Goal: Task Accomplishment & Management: Complete application form

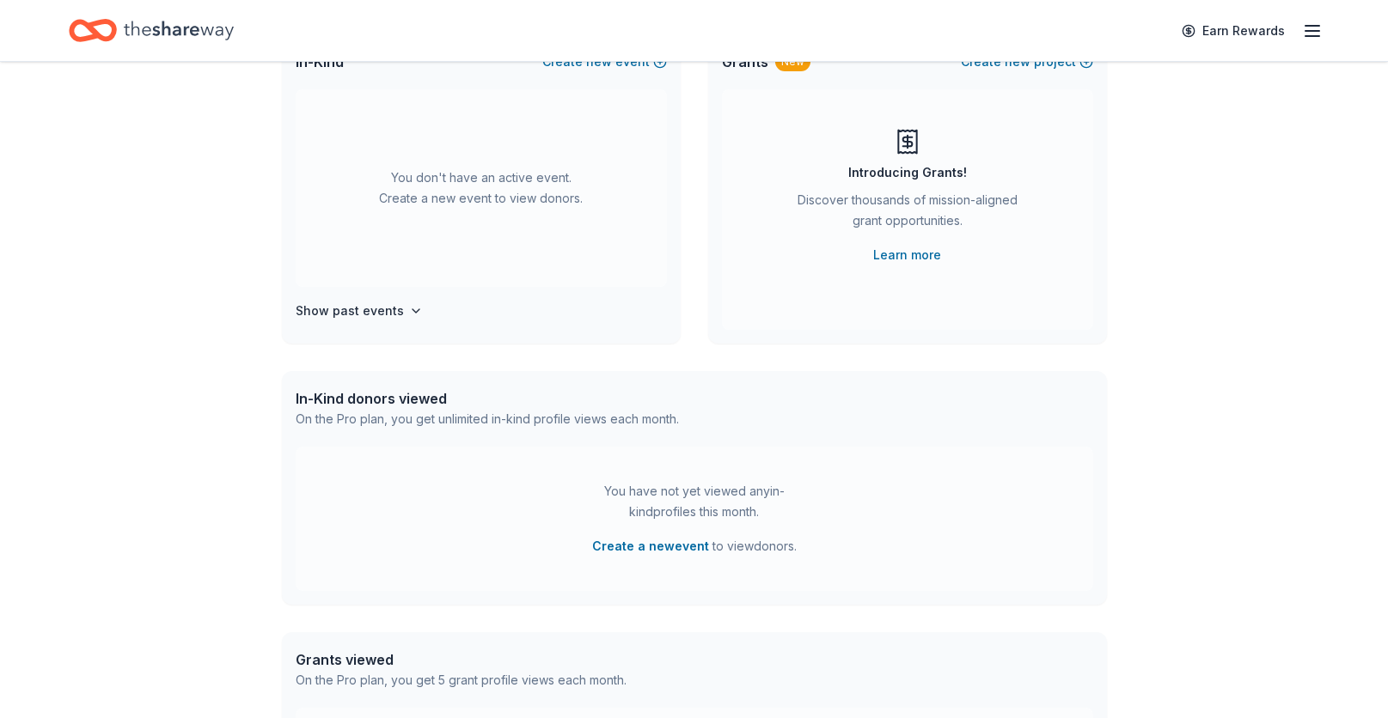
scroll to position [145, 0]
click at [1205, 631] on div "👋 Hi Melissa In-Kind Create new event You don't have an active event. Create a …" at bounding box center [694, 418] width 1388 height 1003
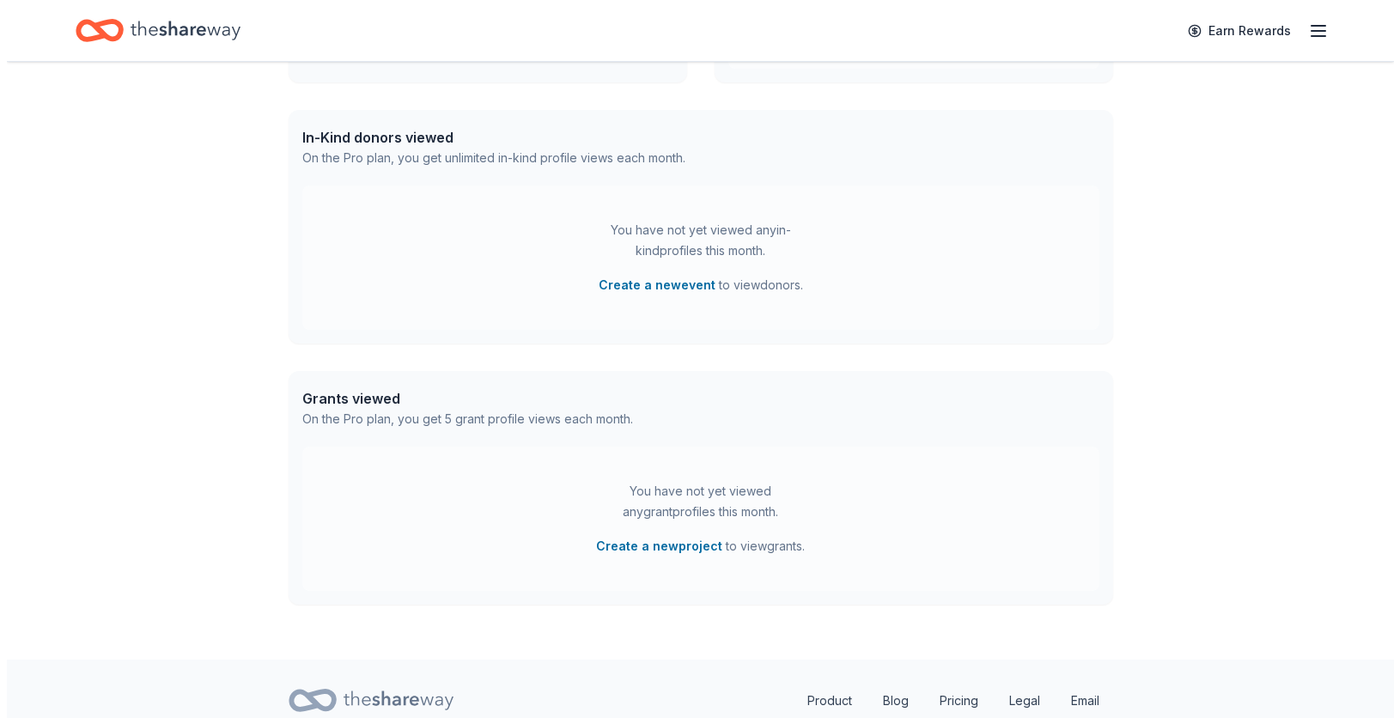
scroll to position [406, 0]
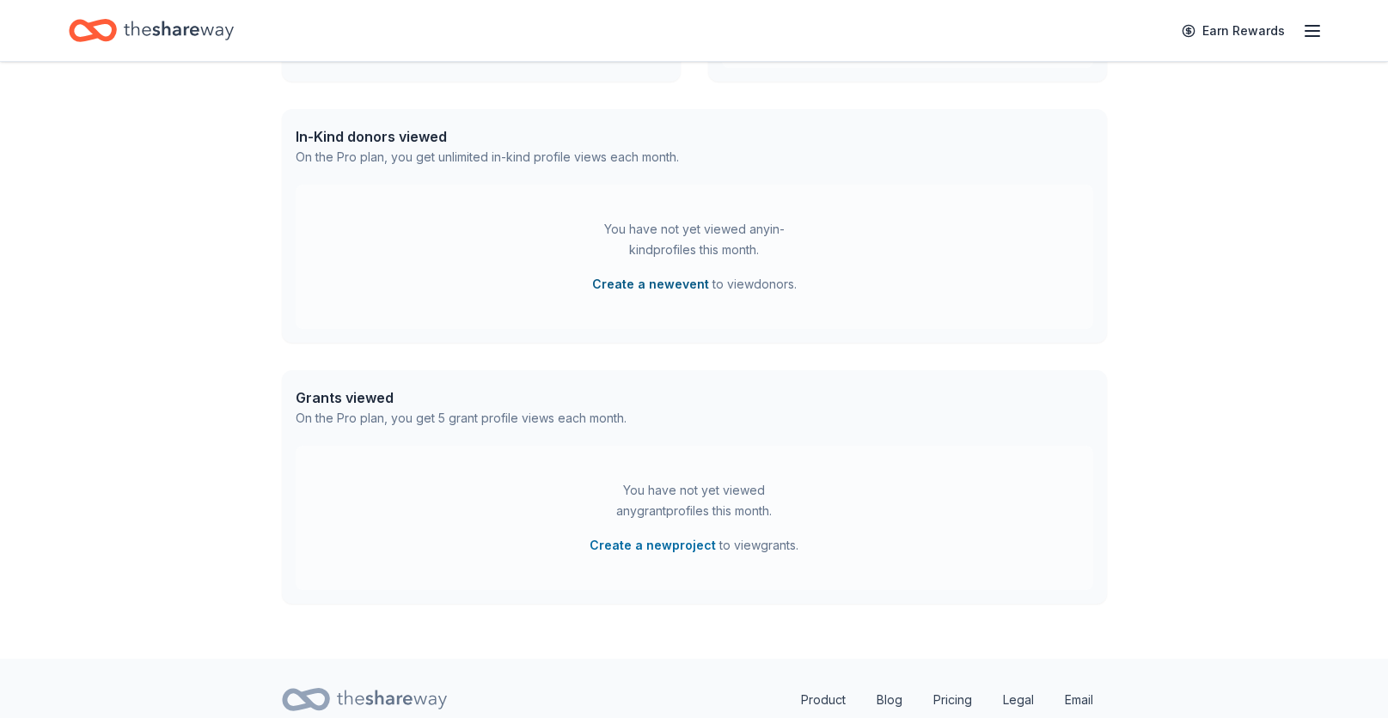
click at [650, 285] on button "Create a new event" at bounding box center [650, 284] width 117 height 21
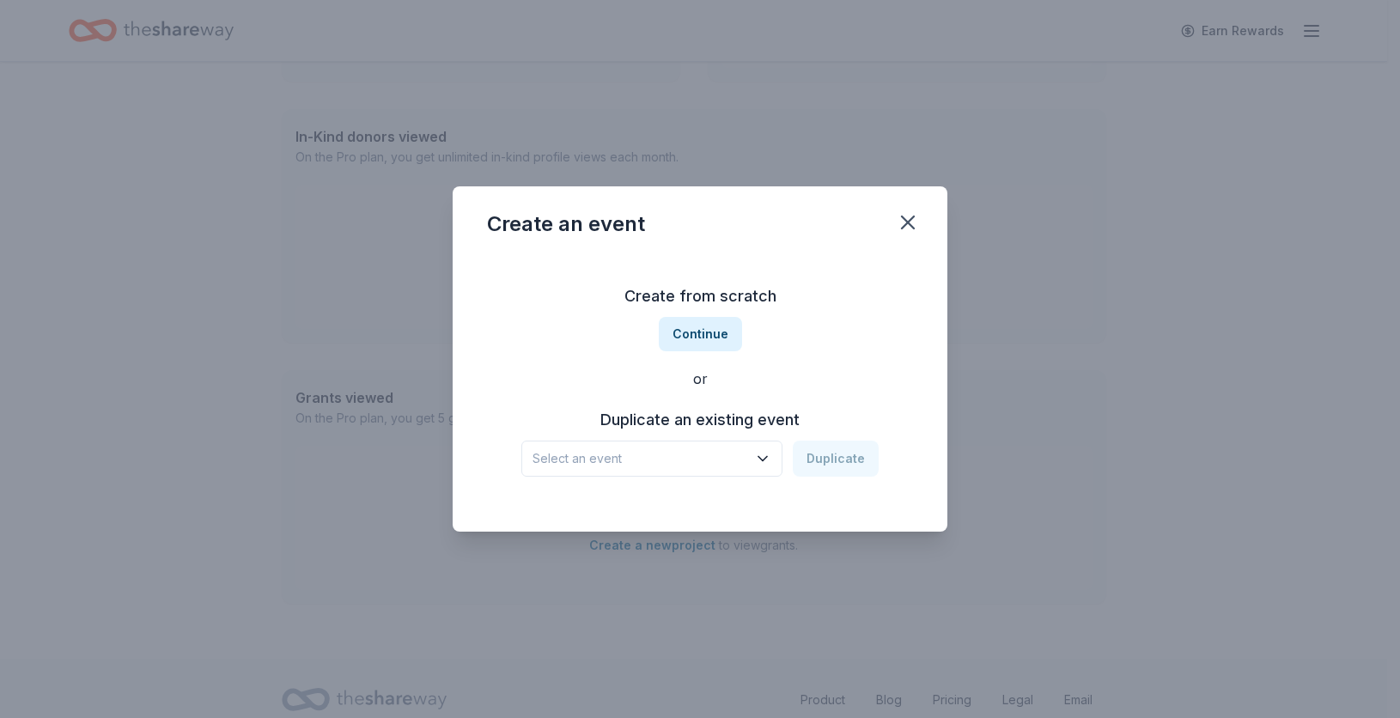
click at [711, 469] on button "Select an event" at bounding box center [652, 459] width 261 height 36
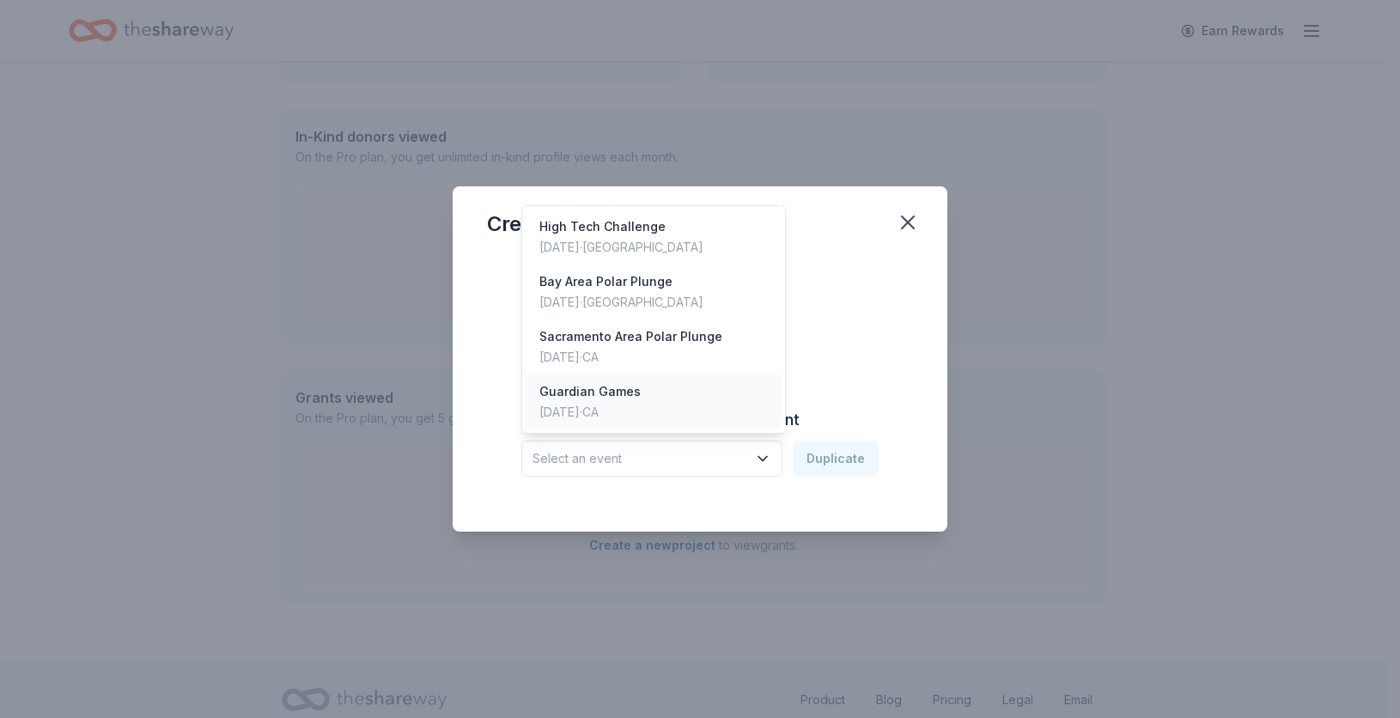
click at [675, 404] on div "Guardian Games Nov 09, 2024 · CA" at bounding box center [654, 402] width 256 height 55
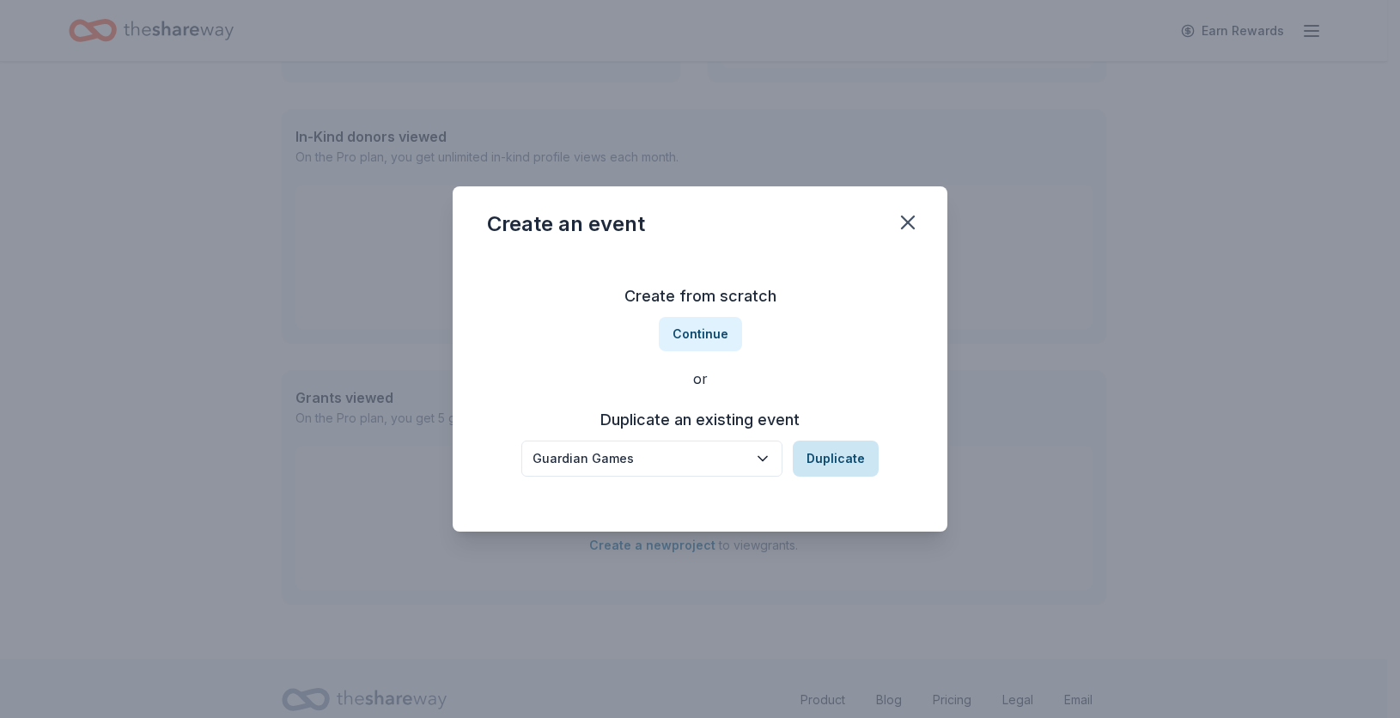
click at [835, 466] on button "Duplicate" at bounding box center [836, 459] width 86 height 36
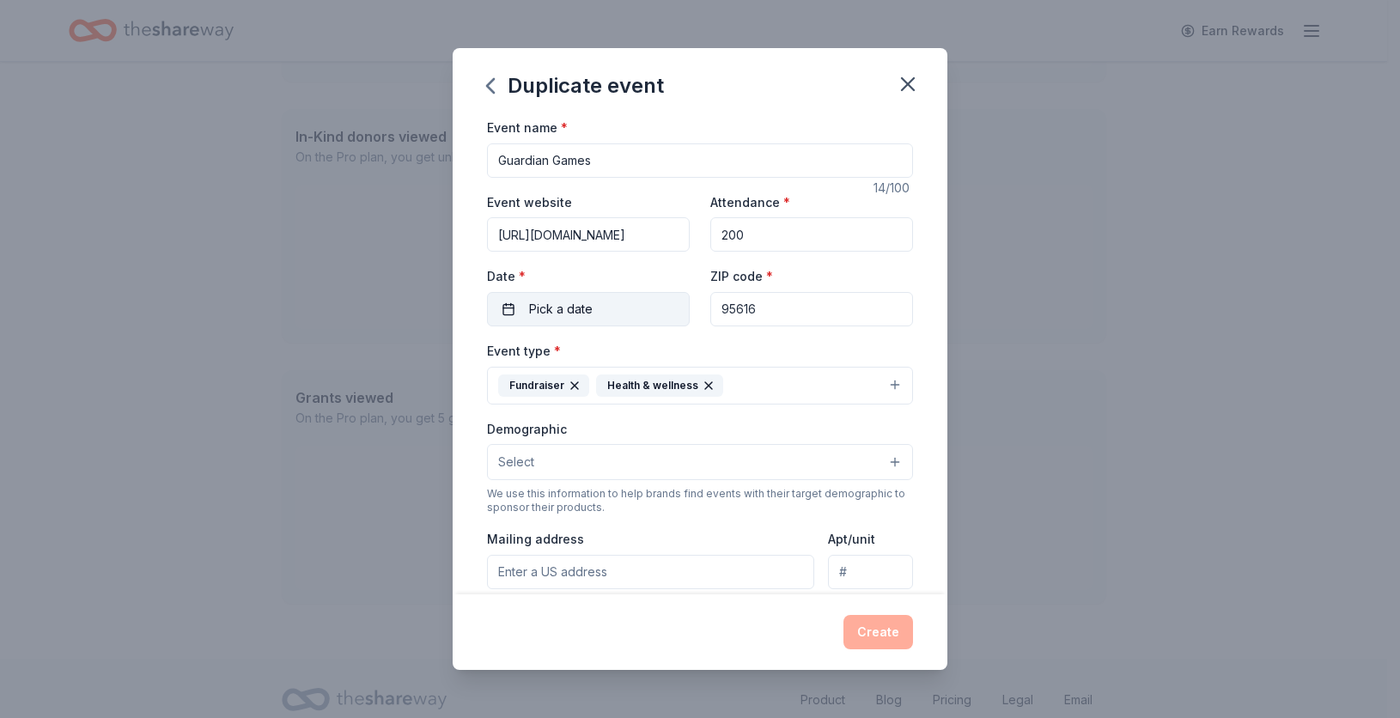
click at [621, 296] on button "Pick a date" at bounding box center [588, 309] width 203 height 34
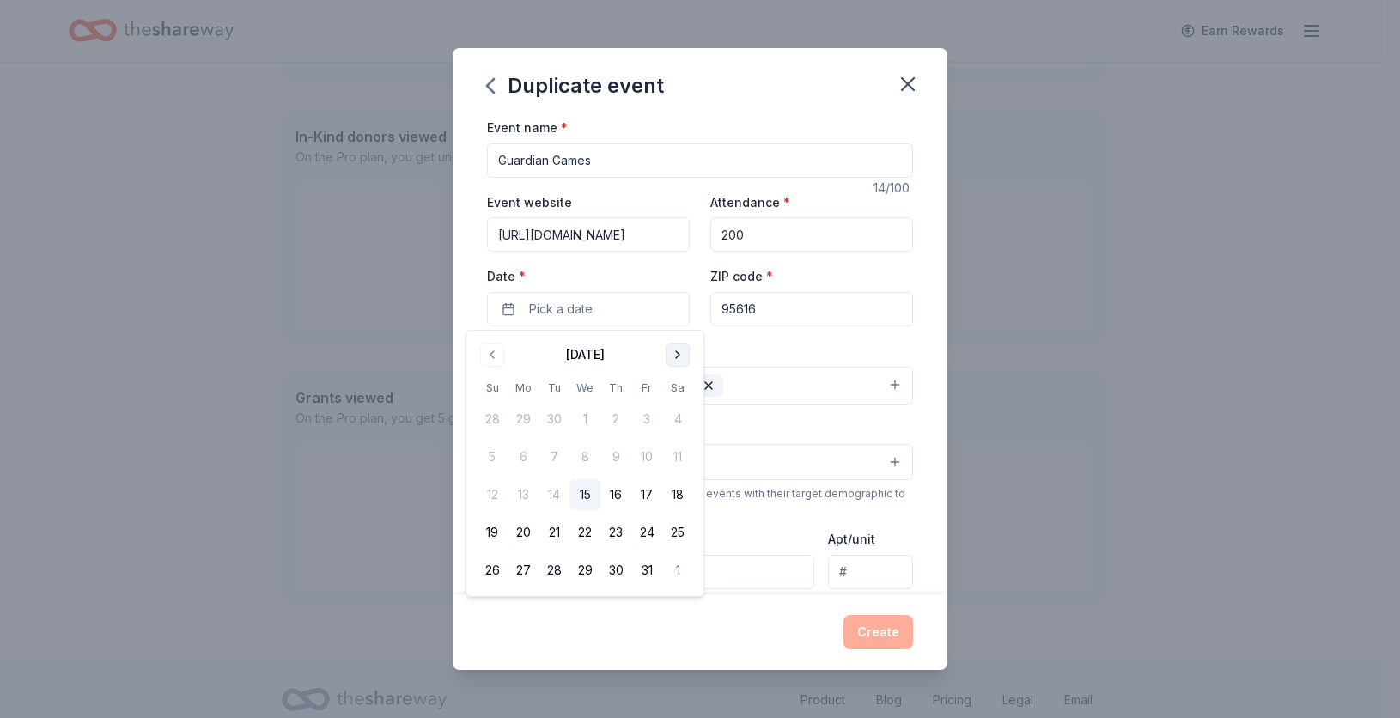
click at [678, 352] on button "Go to next month" at bounding box center [678, 355] width 24 height 24
click at [680, 453] on button "8" at bounding box center [677, 457] width 31 height 31
click at [901, 345] on div "Event name * Guardian Games 14 /100 Event website https://sonc.org/guardian-gam…" at bounding box center [700, 356] width 495 height 478
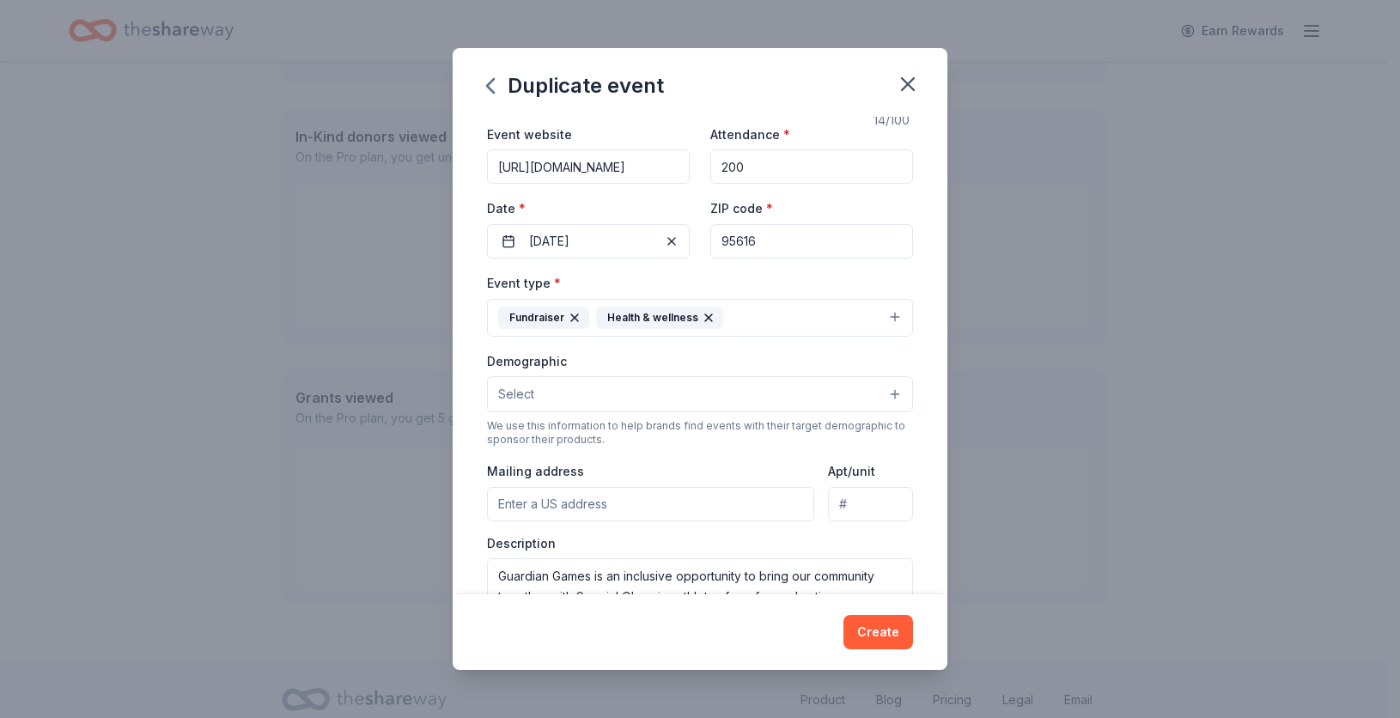
scroll to position [71, 0]
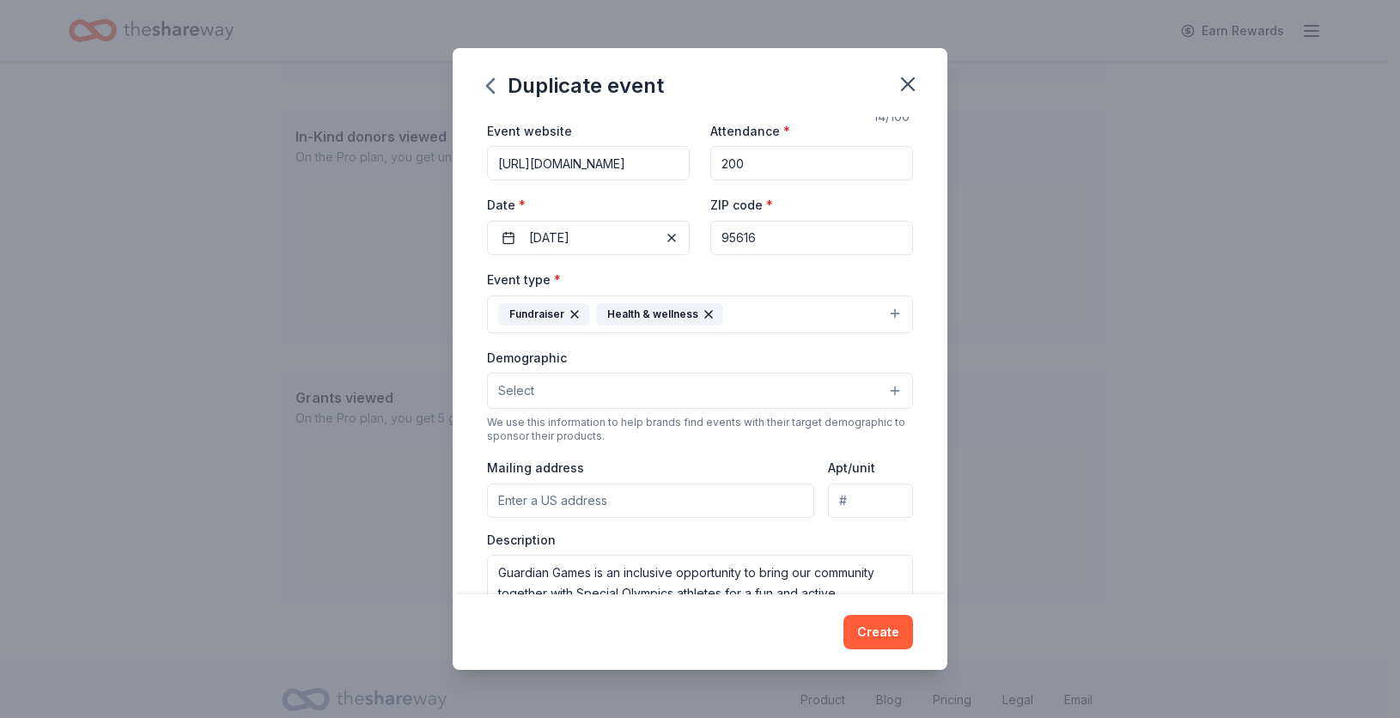
click at [802, 296] on button "Fundraiser Health & wellness" at bounding box center [700, 315] width 426 height 38
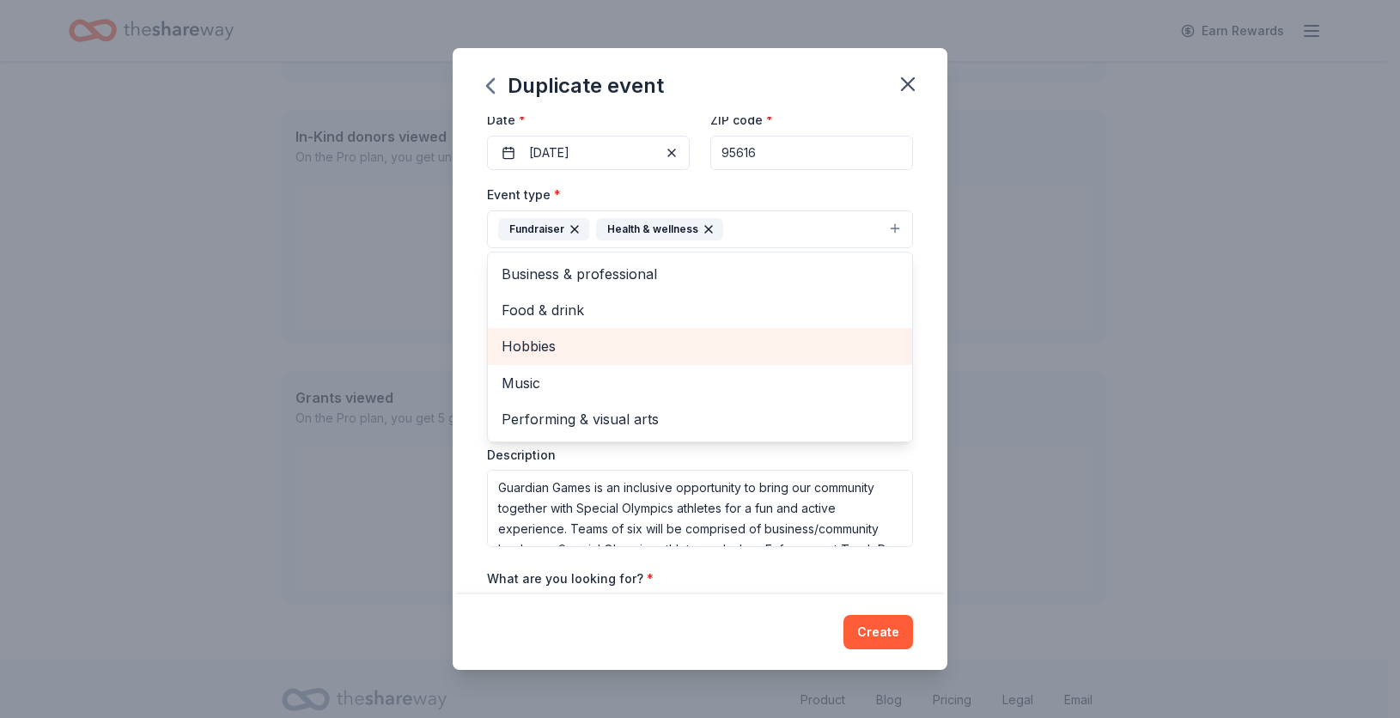
scroll to position [96, 0]
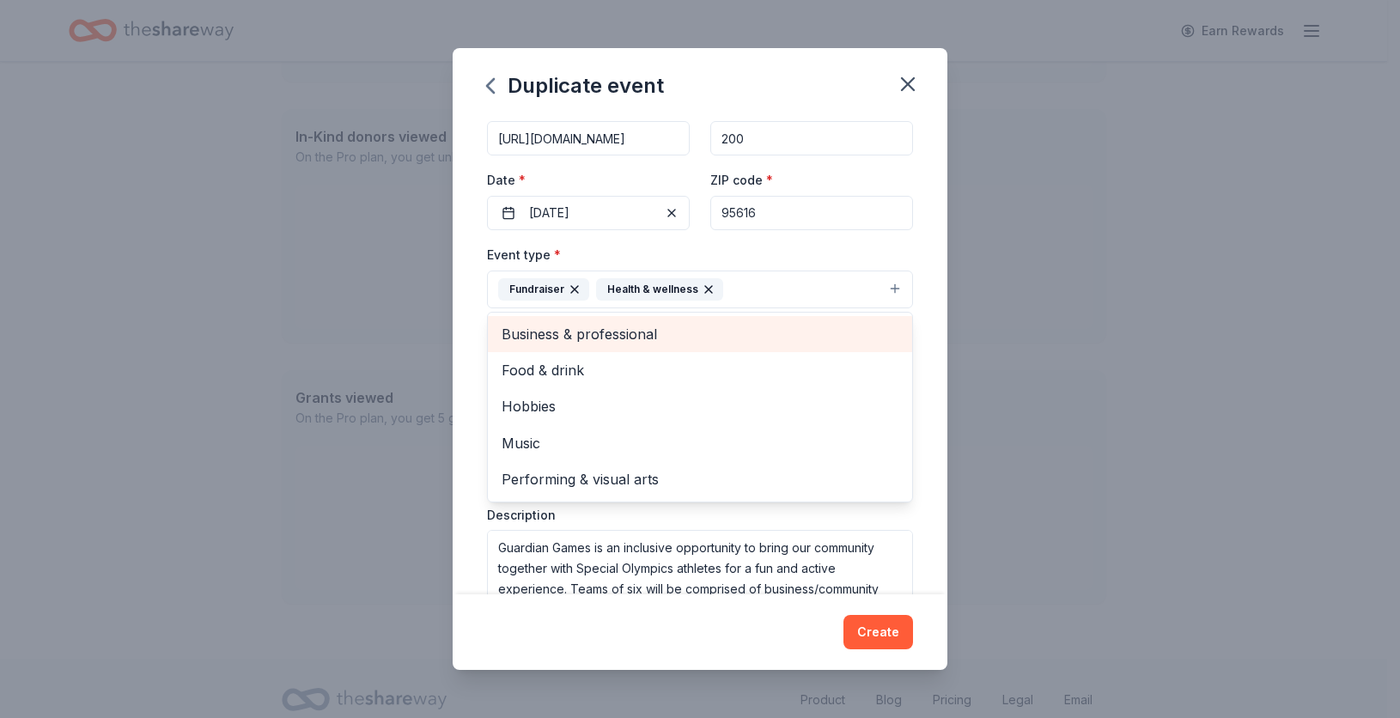
click at [822, 341] on span "Business & professional" at bounding box center [700, 334] width 397 height 22
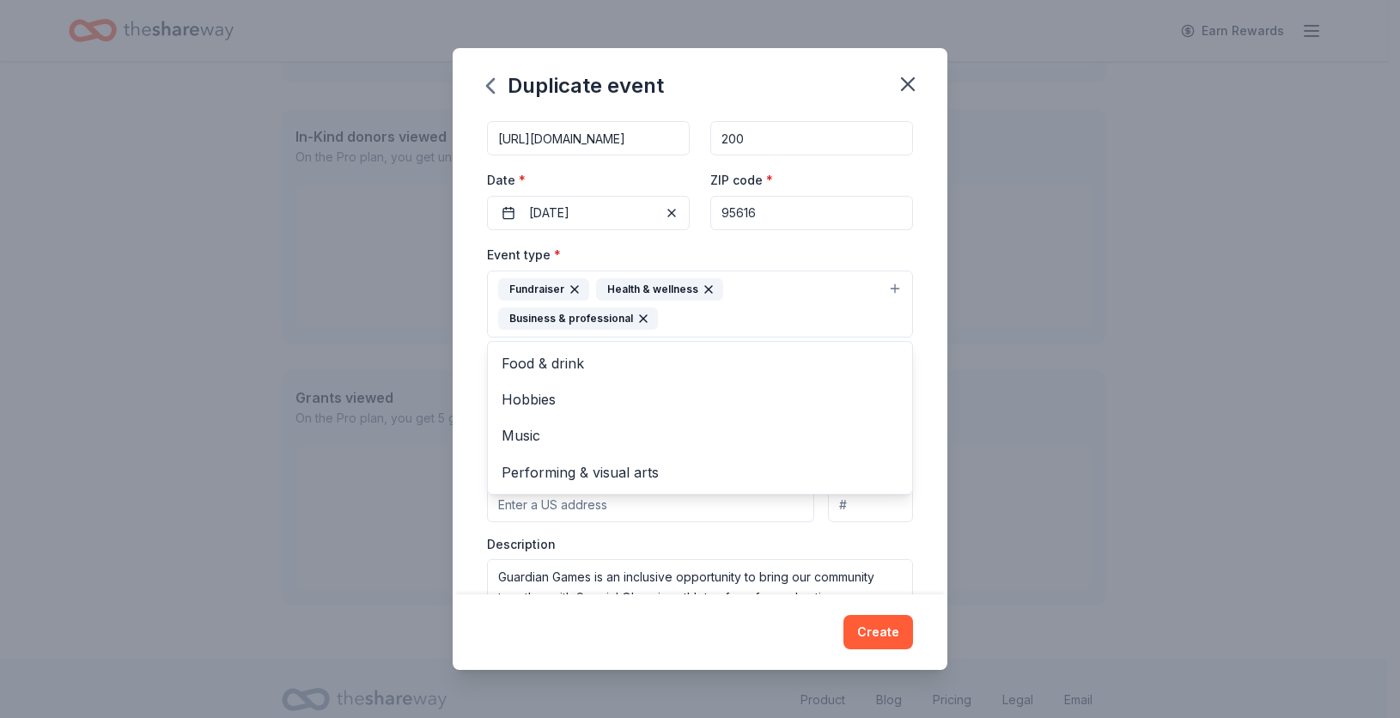
click at [921, 434] on div "Event name * Guardian Games 14 /100 Event website https://sonc.org/guardian-gam…" at bounding box center [700, 356] width 495 height 478
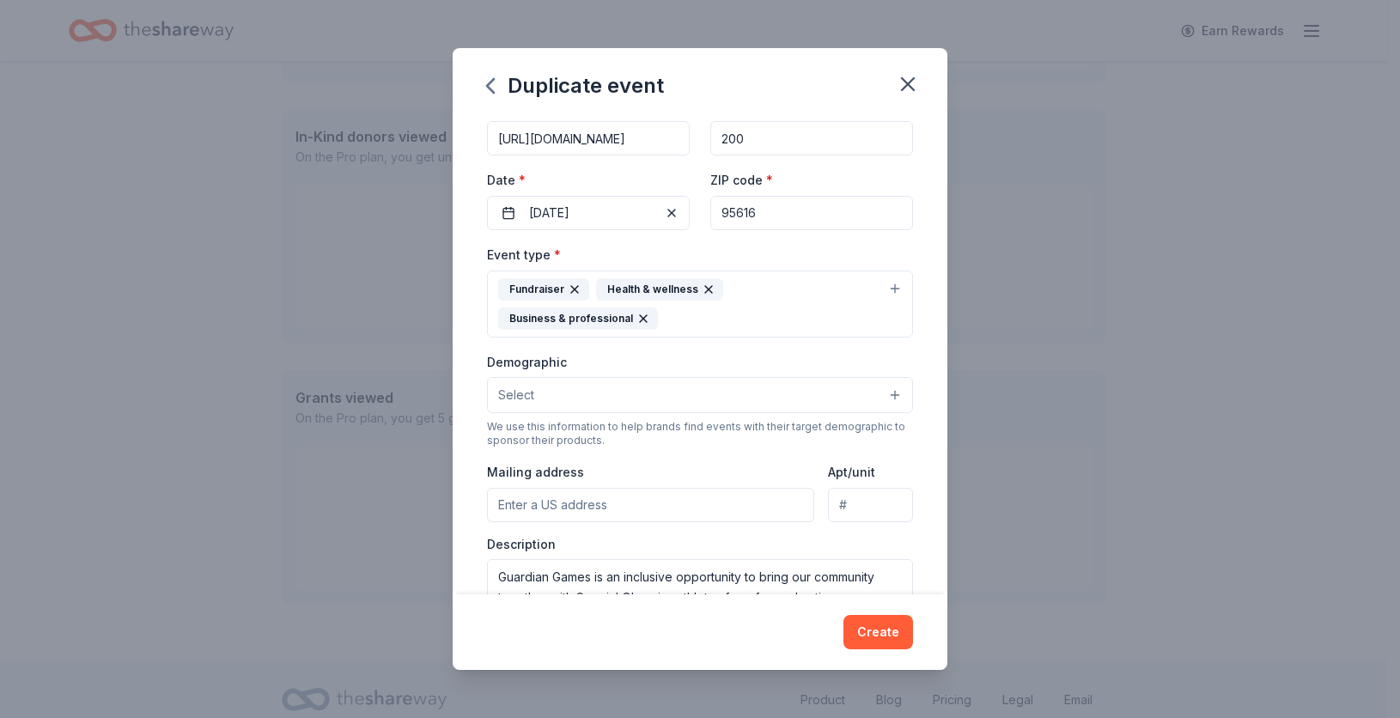
click at [855, 399] on button "Select" at bounding box center [700, 395] width 426 height 36
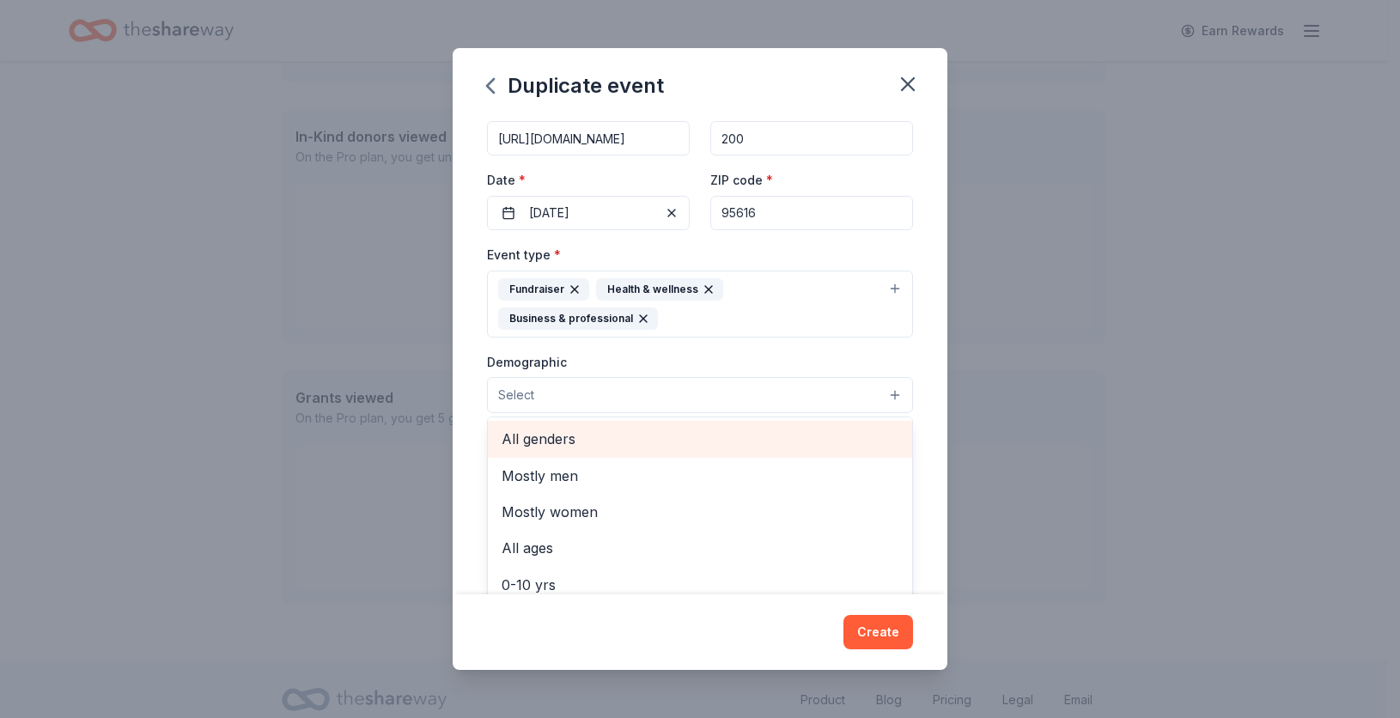
click at [769, 441] on span "All genders" at bounding box center [700, 439] width 397 height 22
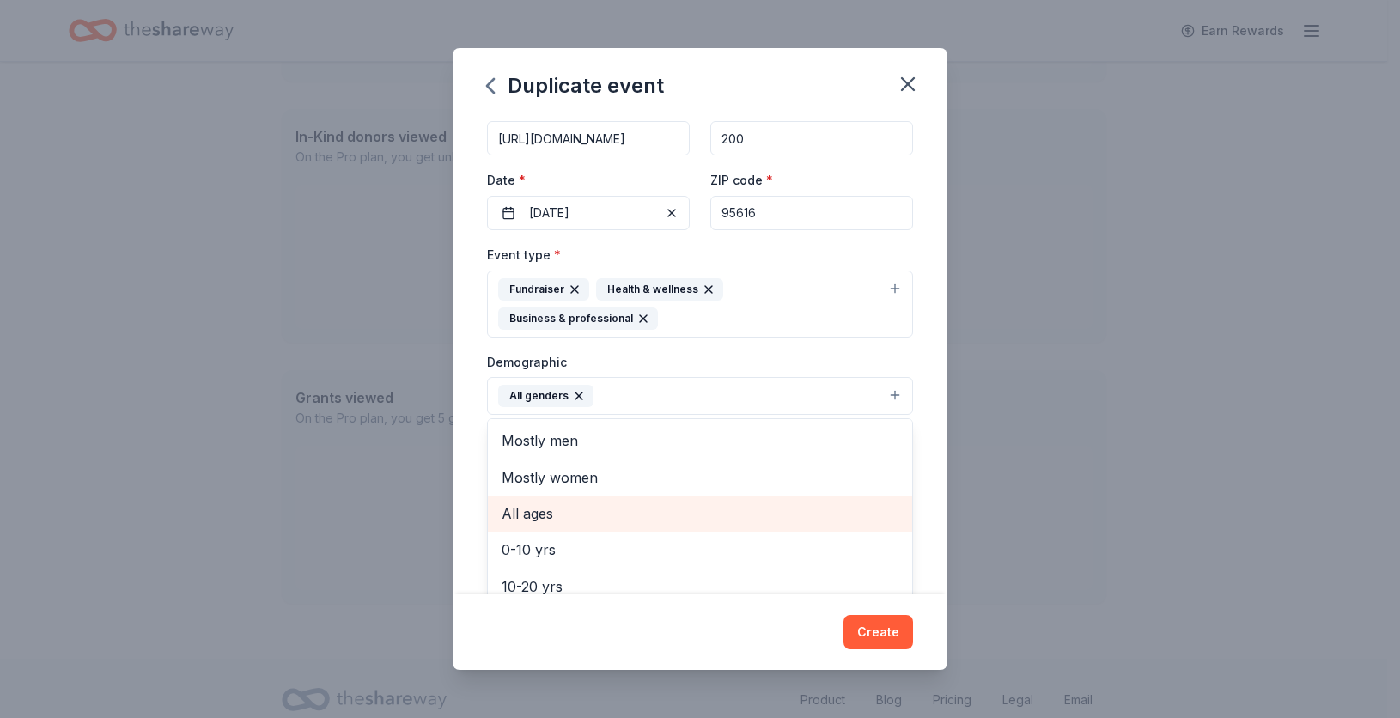
click at [771, 512] on span "All ages" at bounding box center [700, 514] width 397 height 22
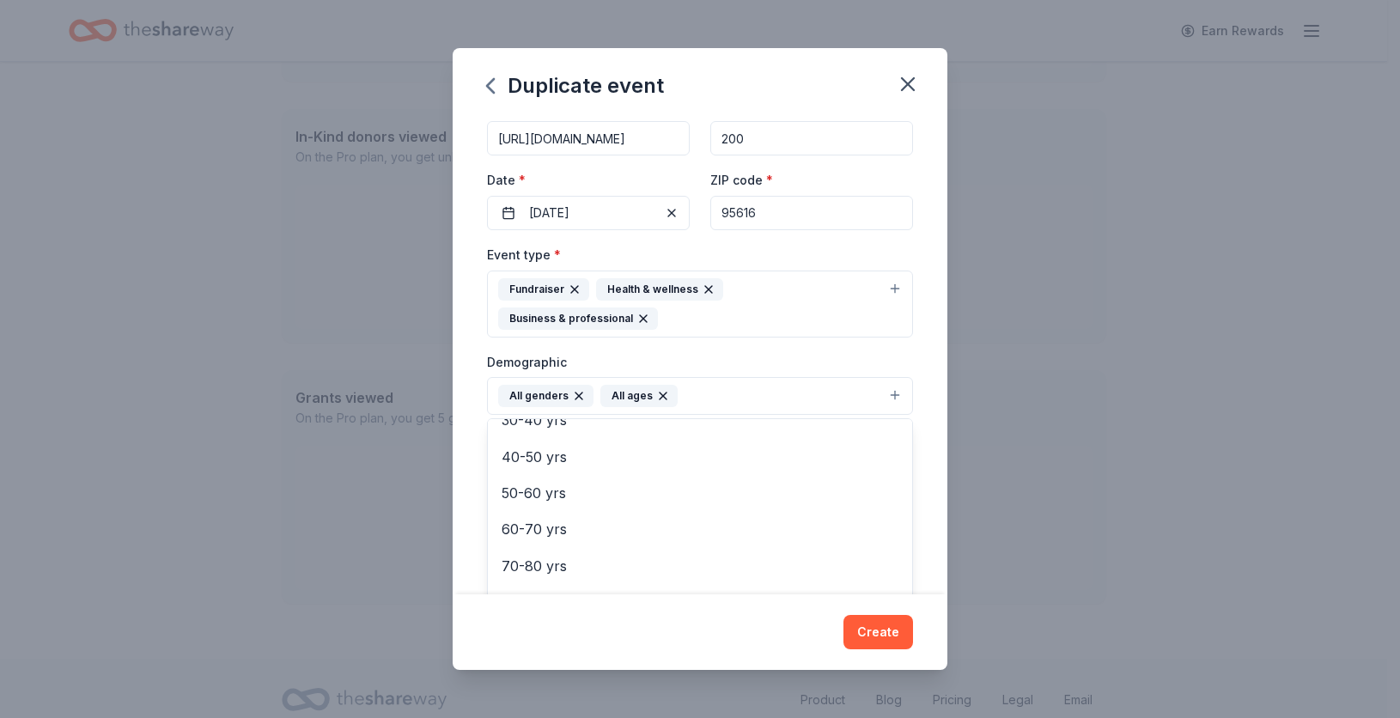
click at [928, 470] on div "Event name * Guardian Games 14 /100 Event website https://sonc.org/guardian-gam…" at bounding box center [700, 356] width 495 height 478
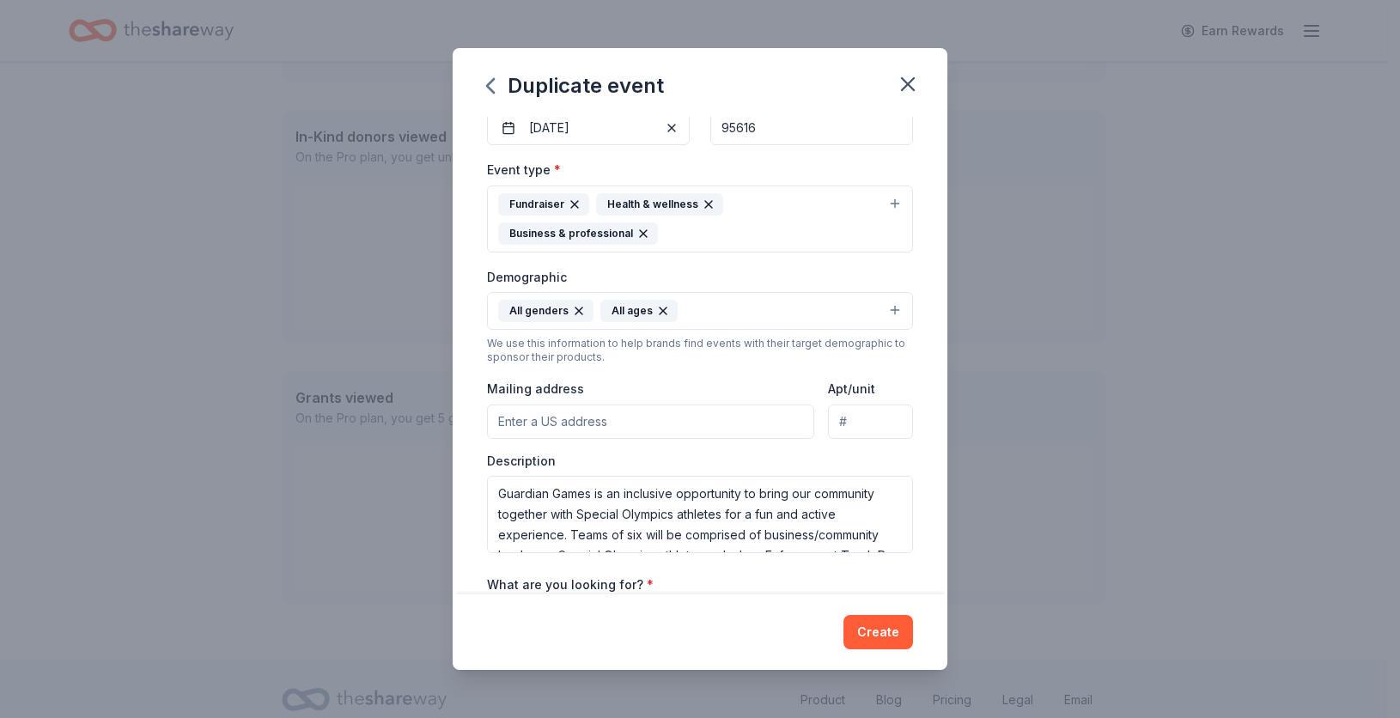
scroll to position [182, 0]
click at [695, 430] on input "Mailing address" at bounding box center [650, 421] width 327 height 34
type input "1401 Halyard Drive, West Sacramento, CA, 95691"
click at [857, 430] on input "Apt/unit" at bounding box center [870, 421] width 85 height 34
type input "100"
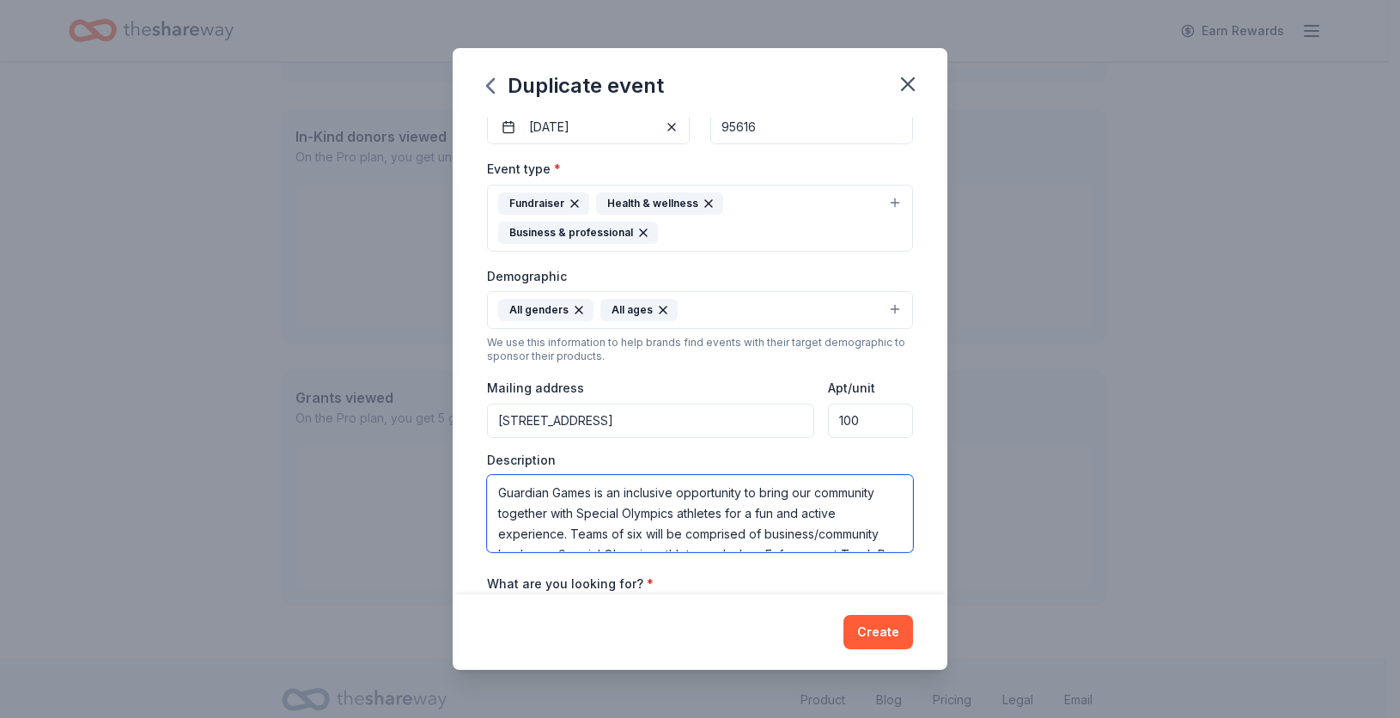
click at [780, 519] on textarea "Guardian Games is an inclusive opportunity to bring our community together with…" at bounding box center [700, 513] width 426 height 77
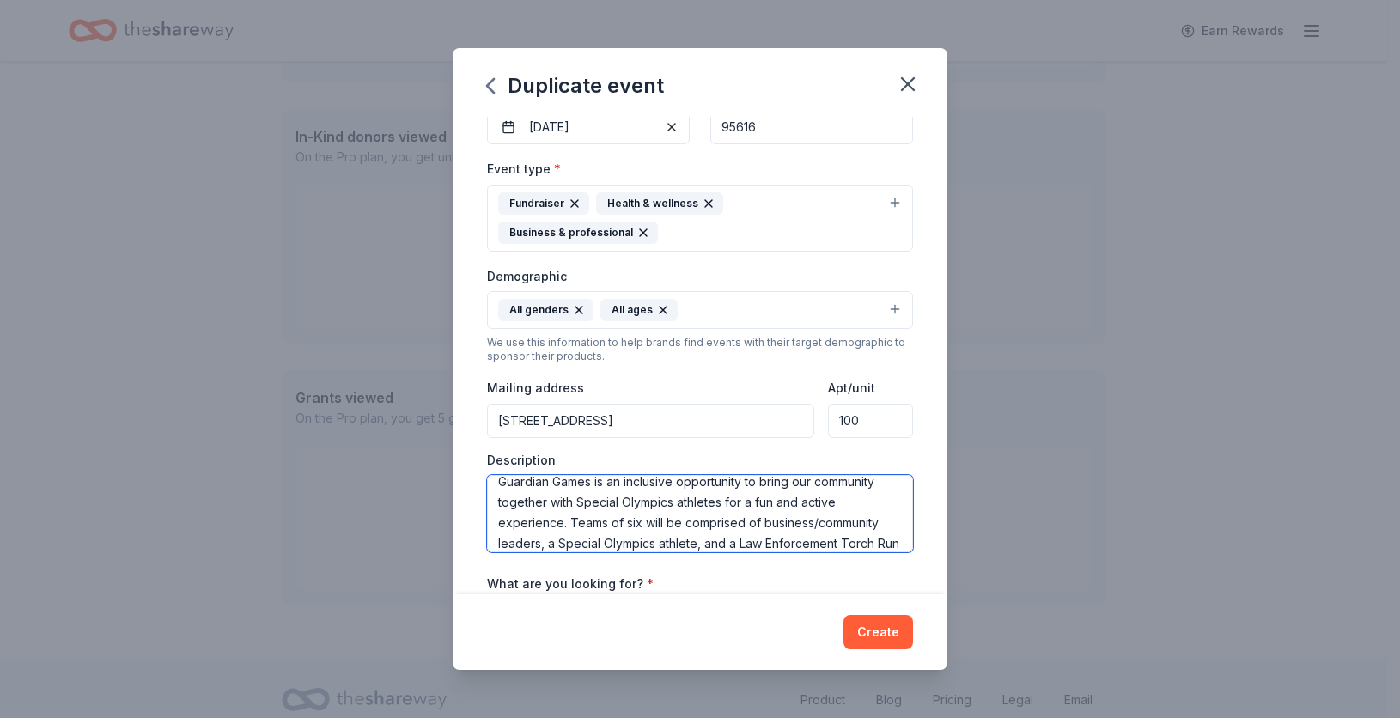
click at [676, 526] on textarea "Guardian Games is an inclusive opportunity to bring our community together with…" at bounding box center [700, 513] width 426 height 77
click at [832, 515] on textarea "Guardian Games is an inclusive opportunity to bring our community together with…" at bounding box center [700, 513] width 426 height 77
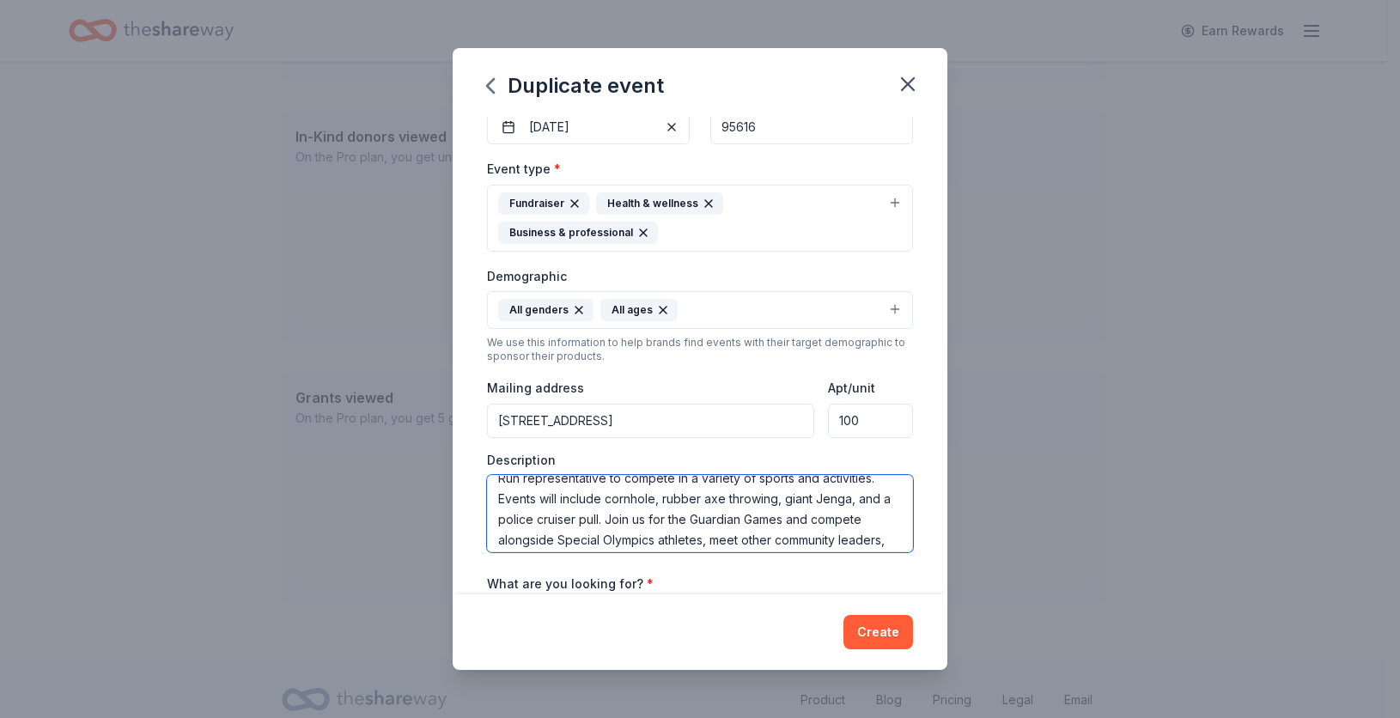
click at [820, 516] on textarea "Guardian Games is an inclusive opportunity to bring our community together with…" at bounding box center [700, 513] width 426 height 77
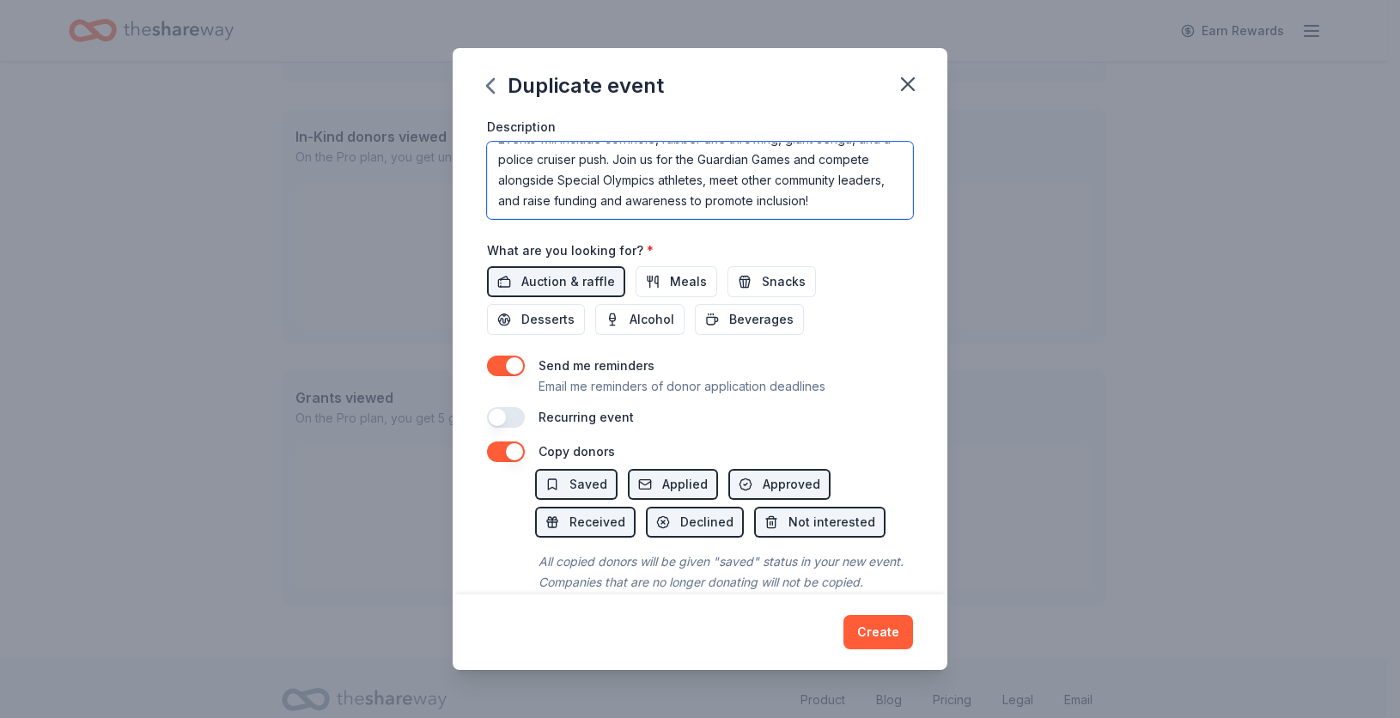
scroll to position [519, 0]
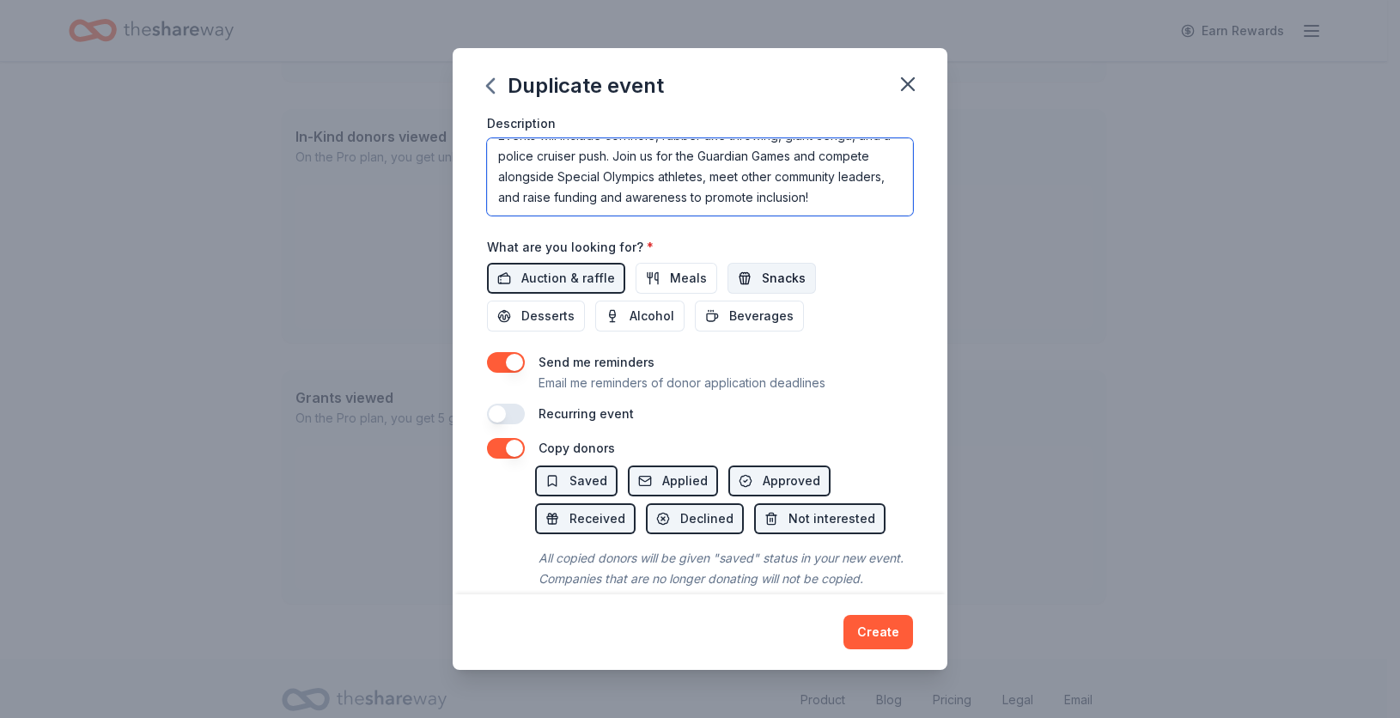
type textarea "Guardian Games is an inclusive opportunity to bring our community together with…"
click at [753, 283] on button "Snacks" at bounding box center [772, 278] width 88 height 31
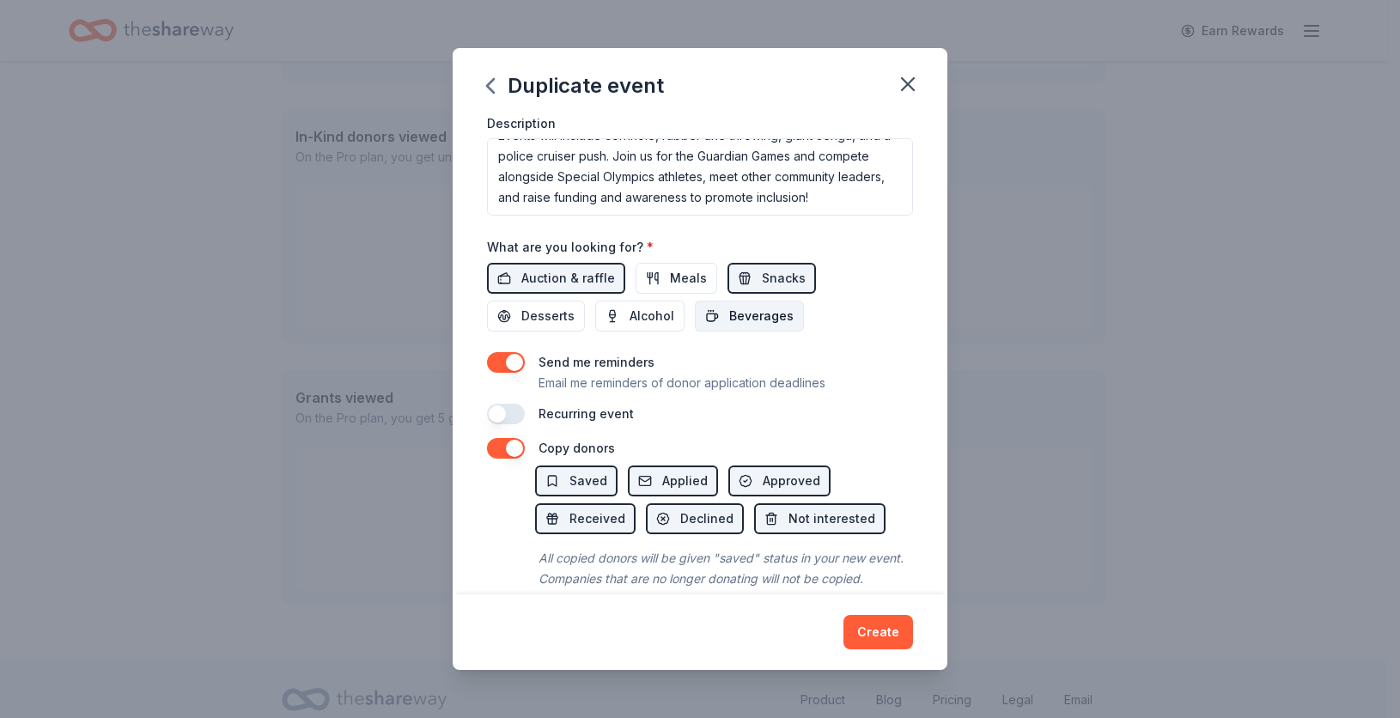
click at [749, 312] on span "Beverages" at bounding box center [761, 316] width 64 height 21
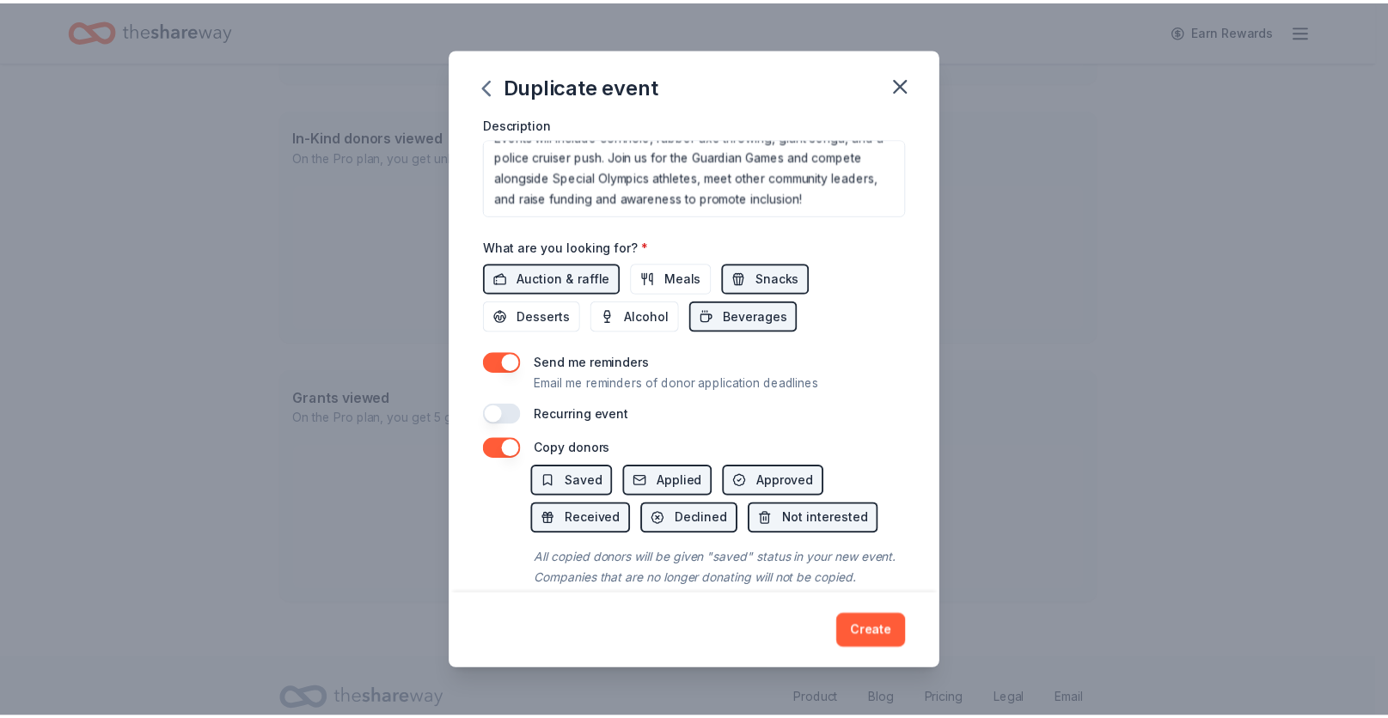
scroll to position [565, 0]
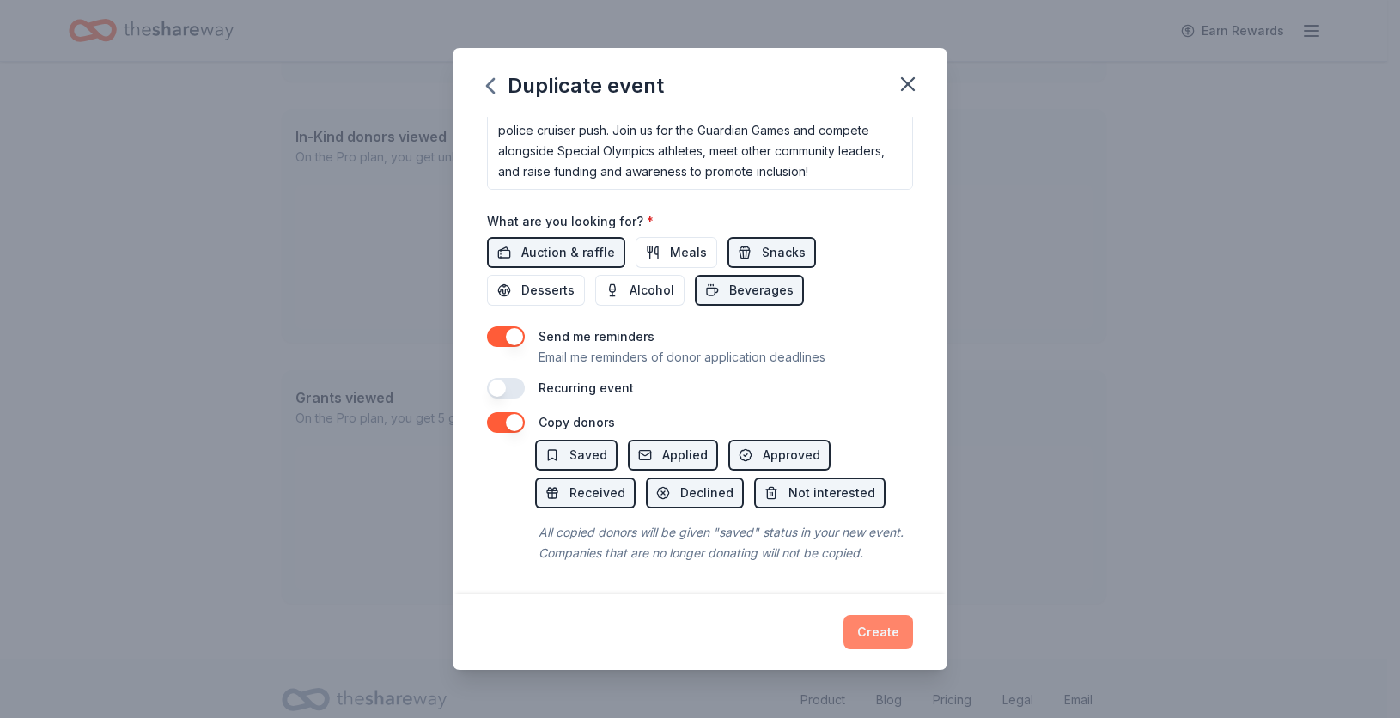
click at [868, 642] on button "Create" at bounding box center [879, 632] width 70 height 34
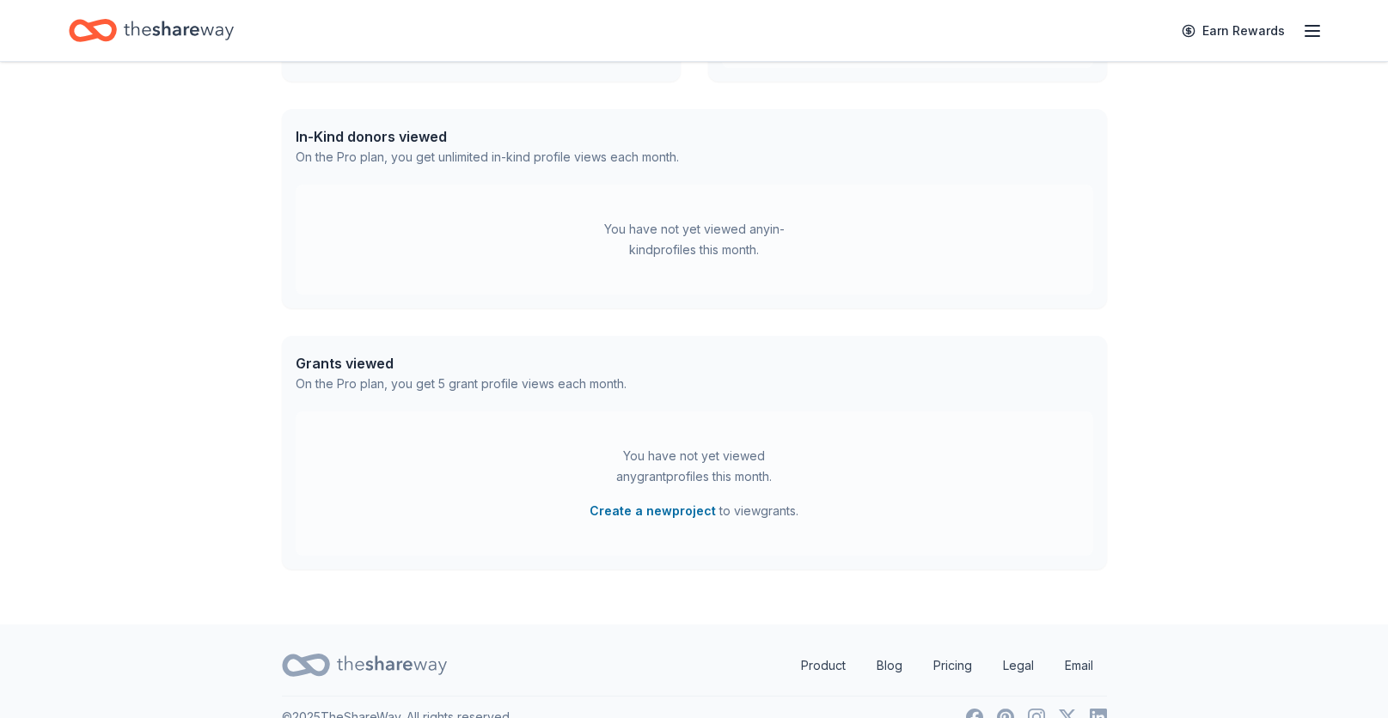
scroll to position [274, 0]
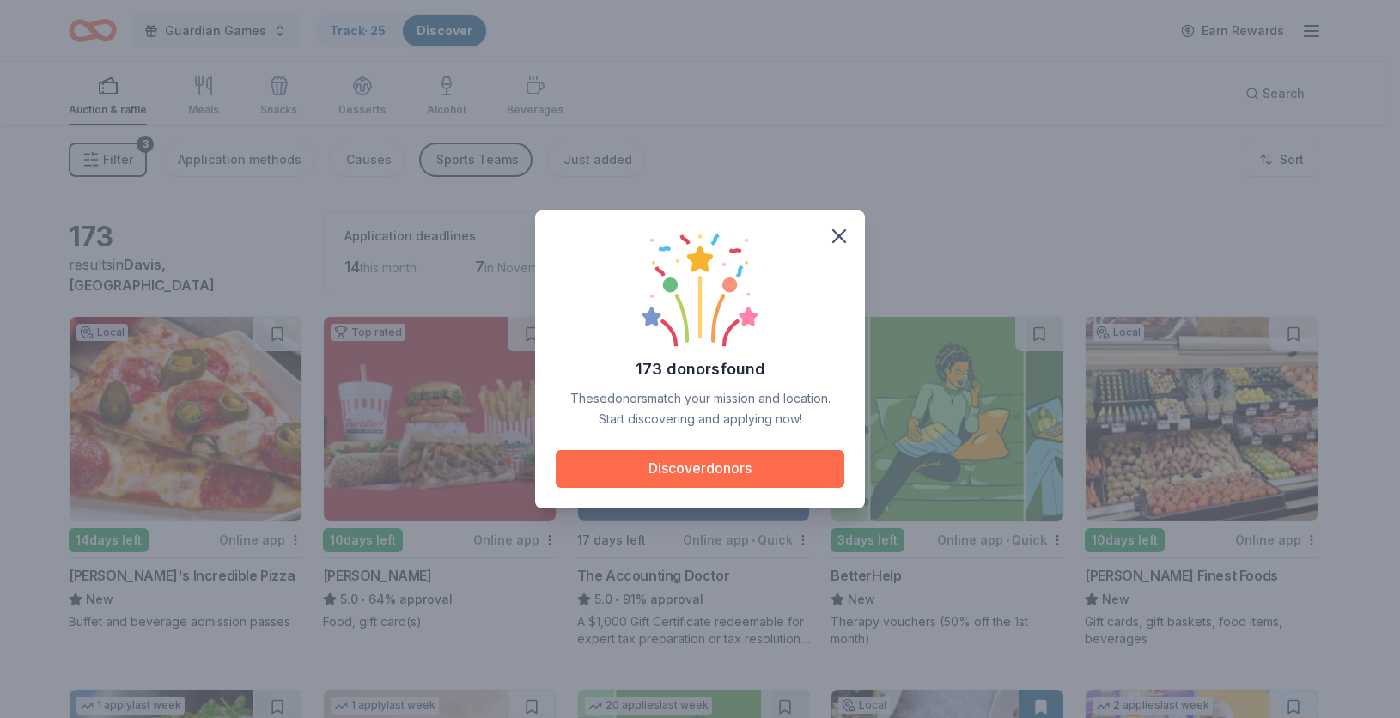
click at [797, 467] on button "Discover donors" at bounding box center [700, 469] width 289 height 38
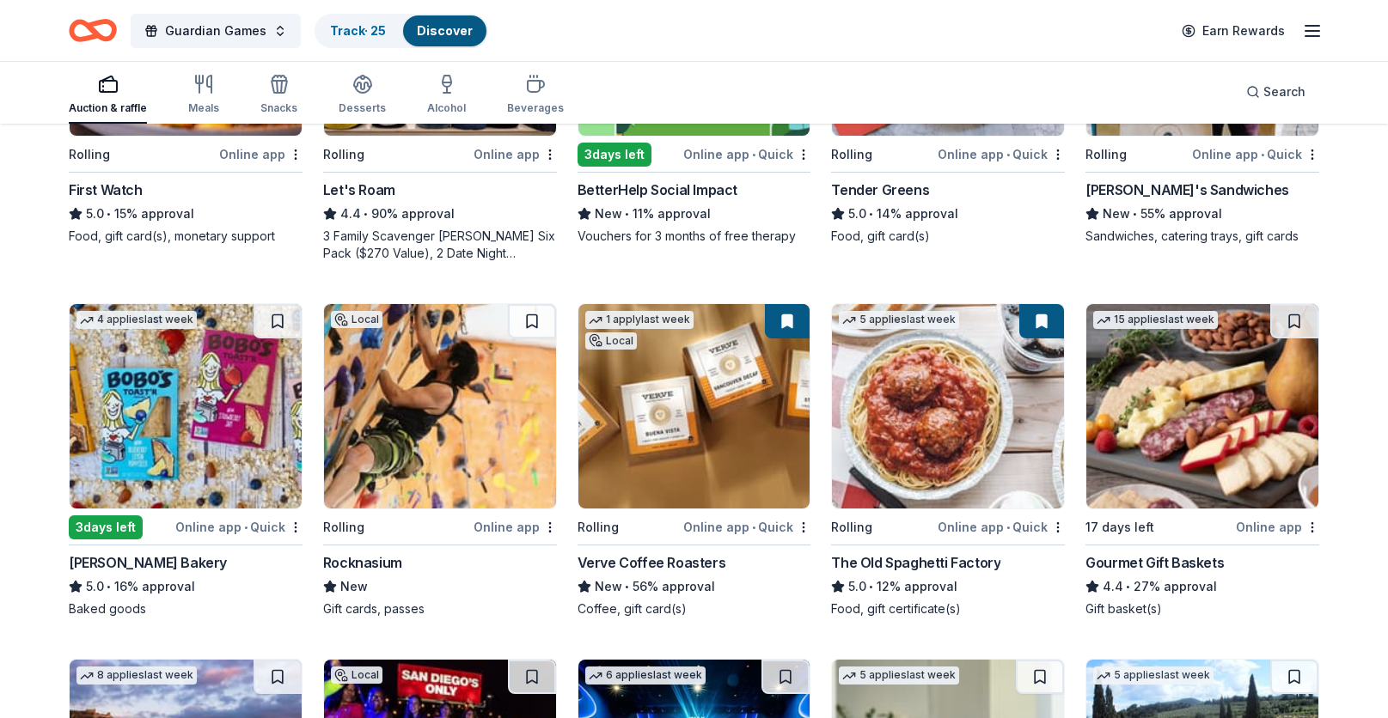
scroll to position [759, 0]
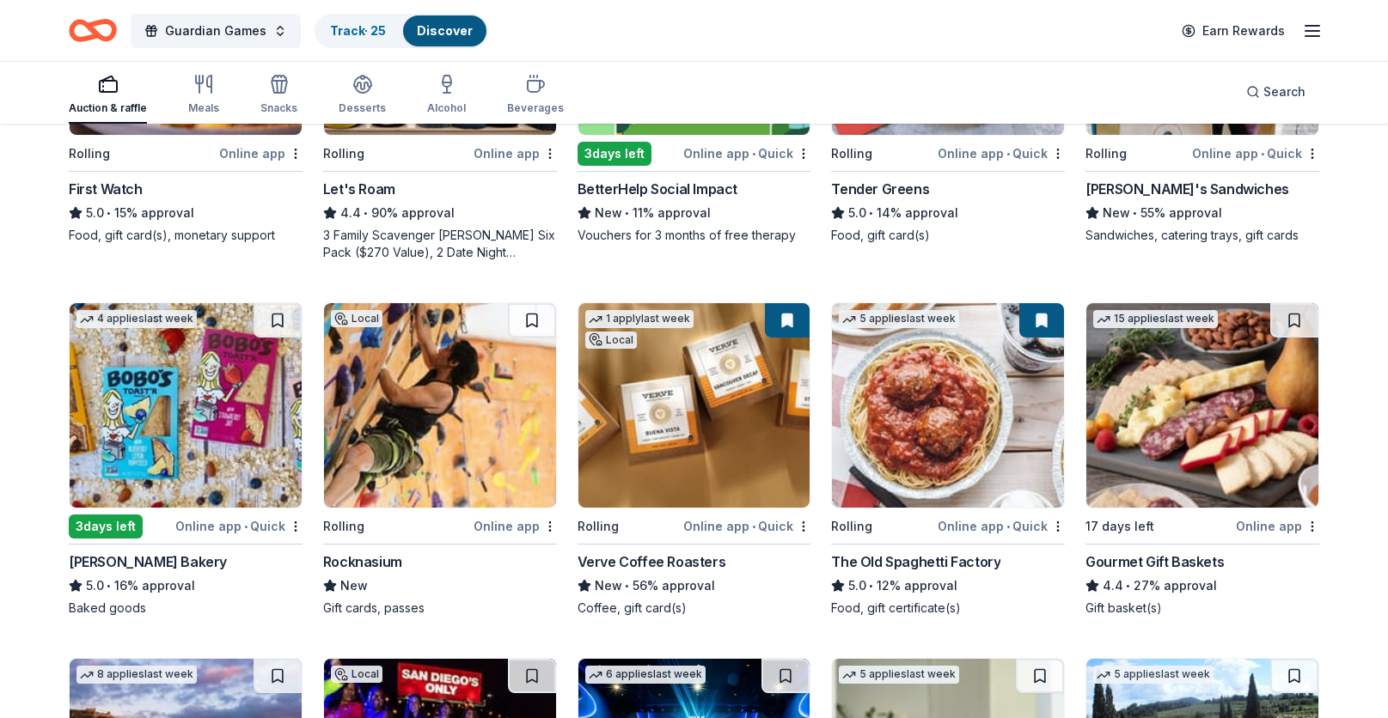
click at [916, 416] on img at bounding box center [948, 405] width 232 height 204
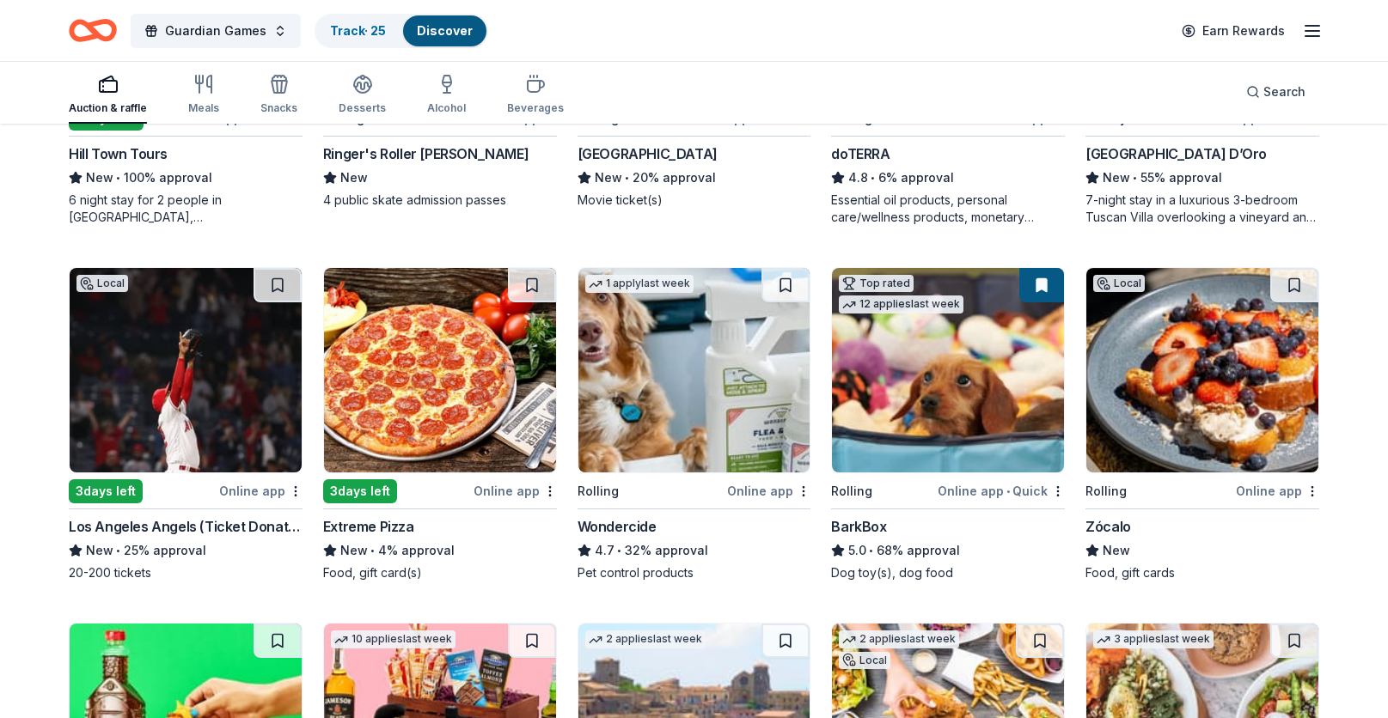
scroll to position [1524, 0]
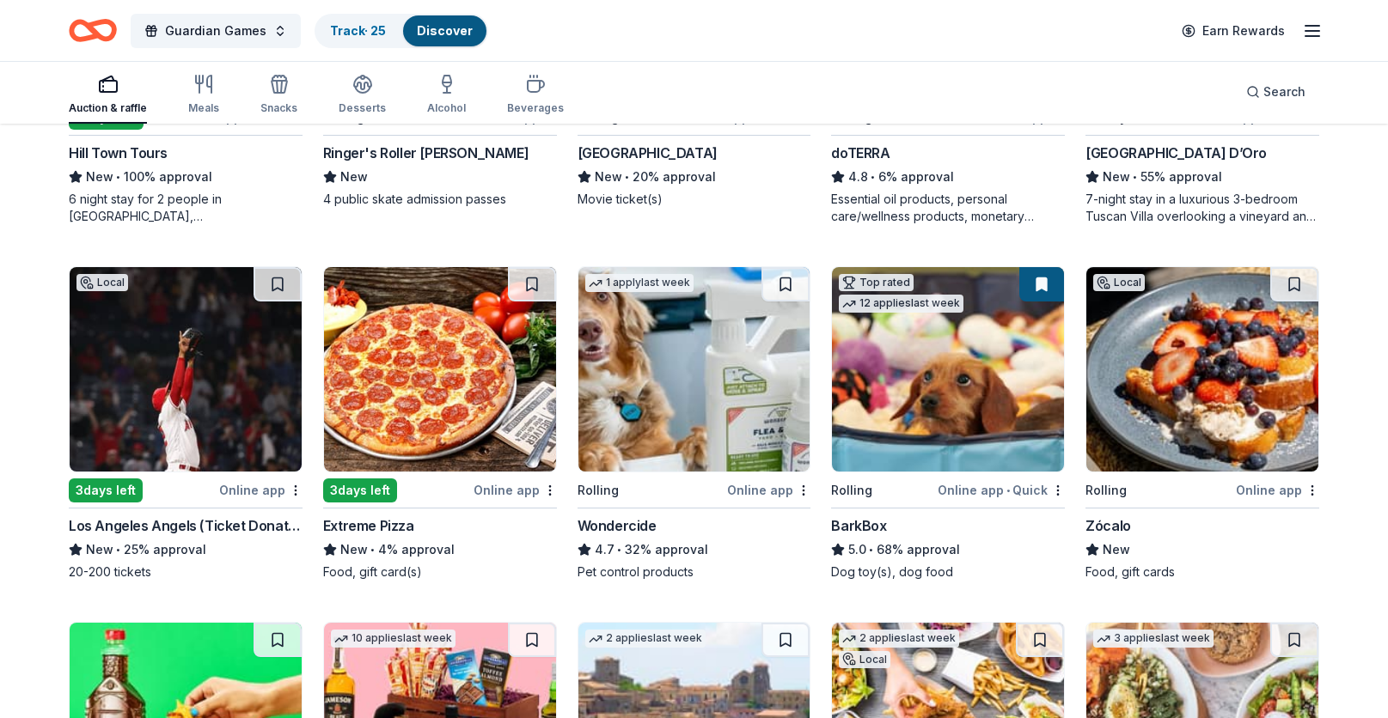
click at [1178, 412] on img at bounding box center [1202, 369] width 232 height 204
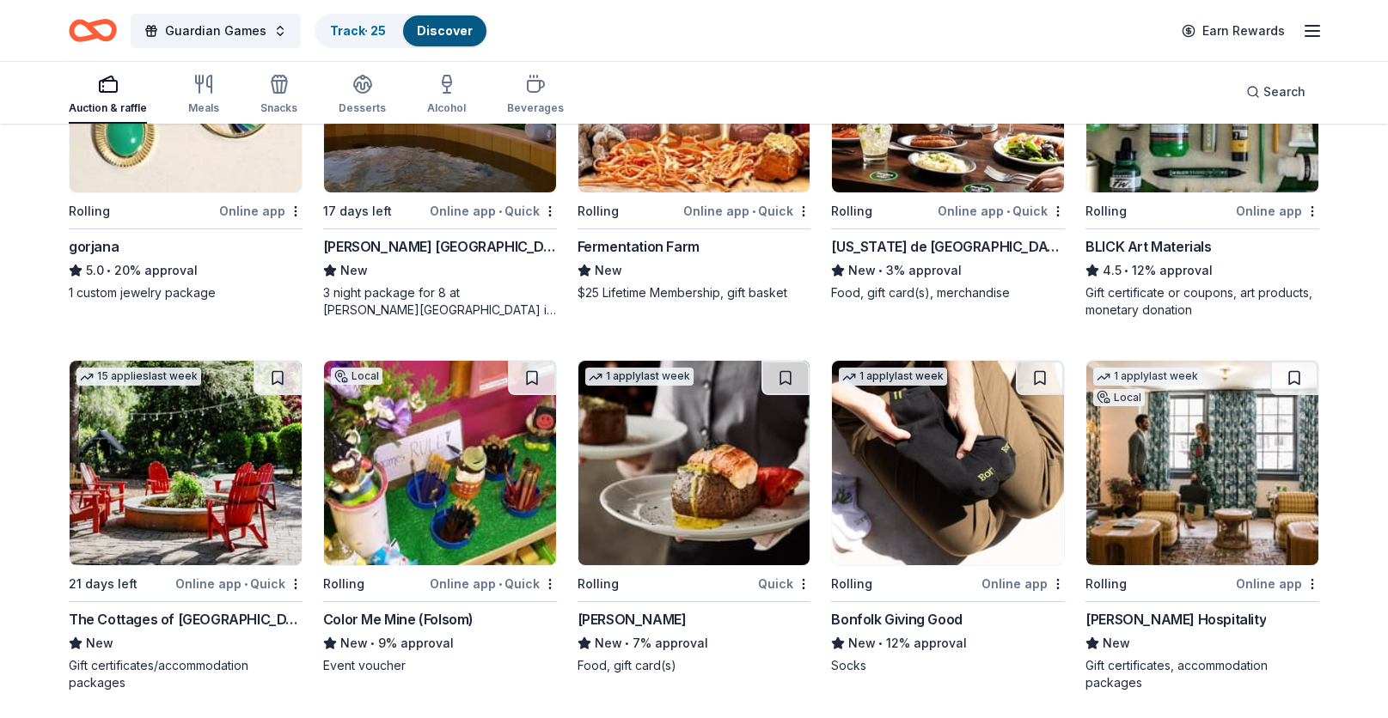
scroll to position [4024, 0]
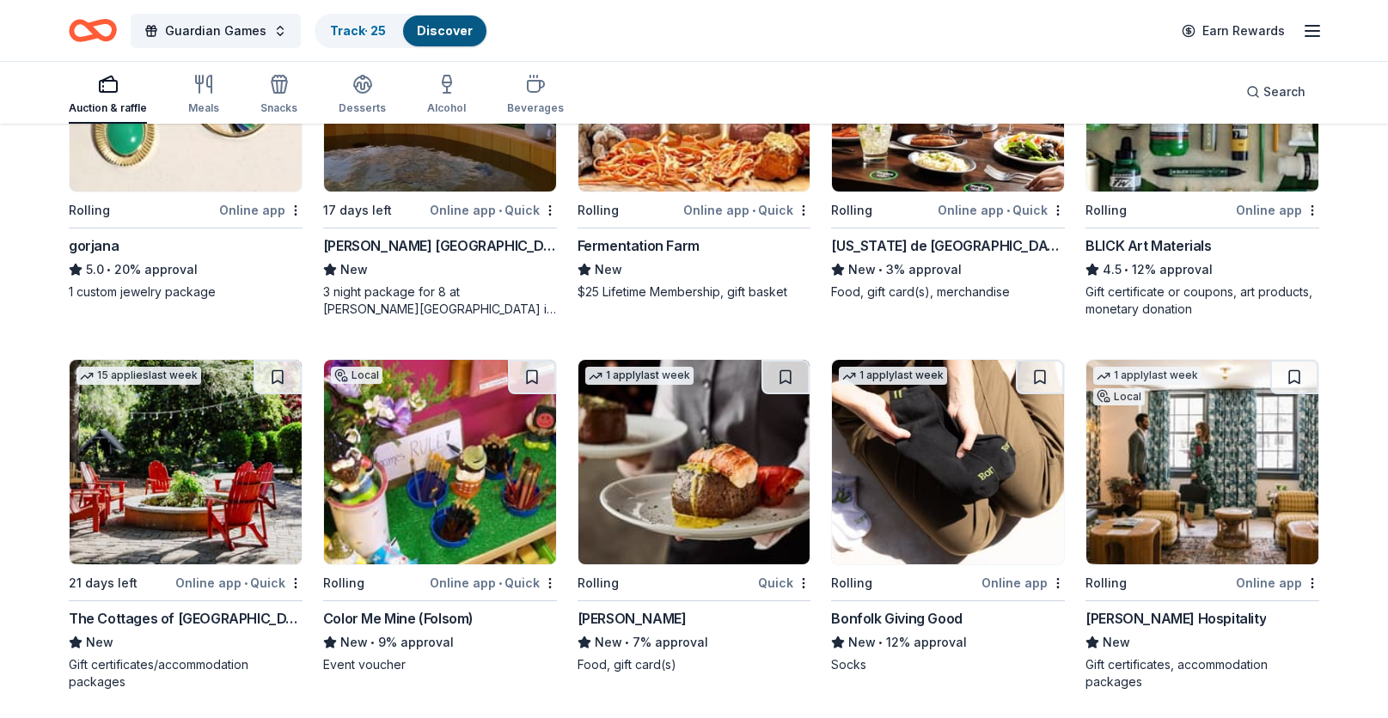
click at [707, 502] on img at bounding box center [694, 462] width 232 height 204
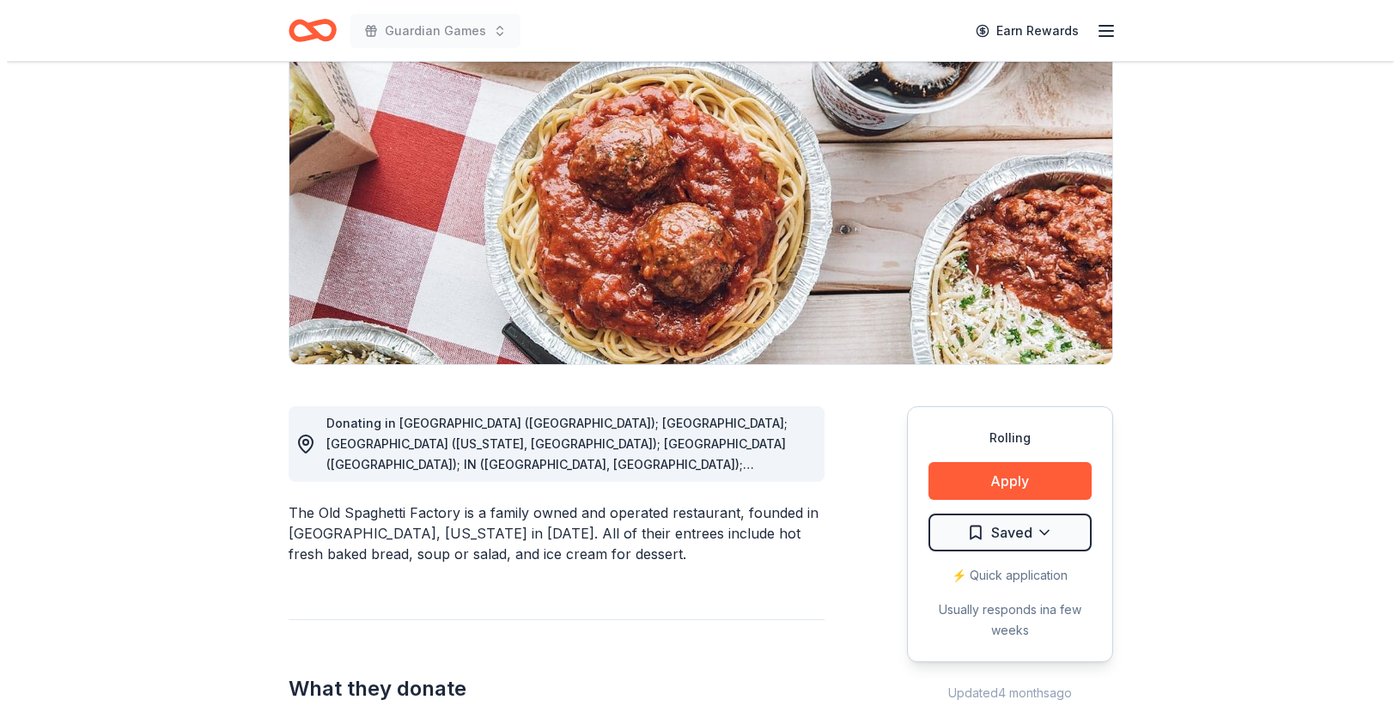
scroll to position [158, 0]
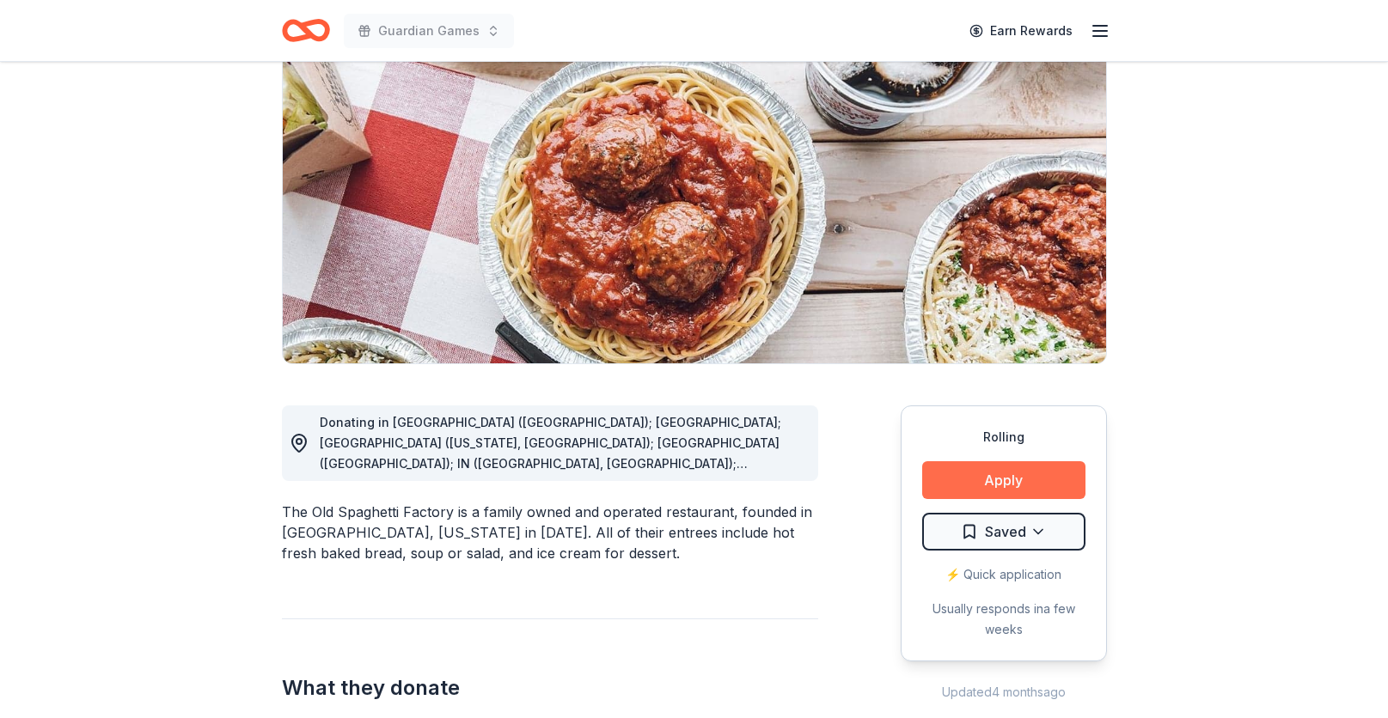
click at [1015, 487] on button "Apply" at bounding box center [1003, 480] width 163 height 38
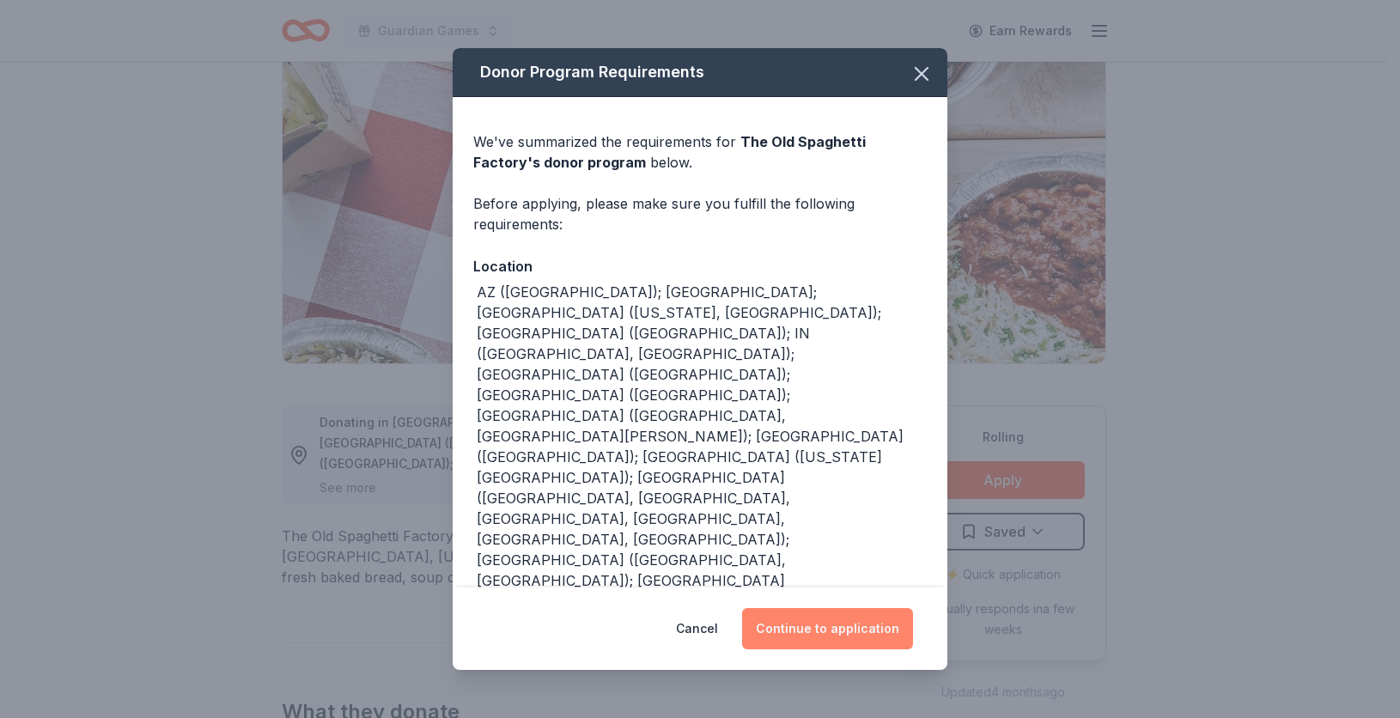
click at [826, 608] on button "Continue to application" at bounding box center [827, 628] width 171 height 41
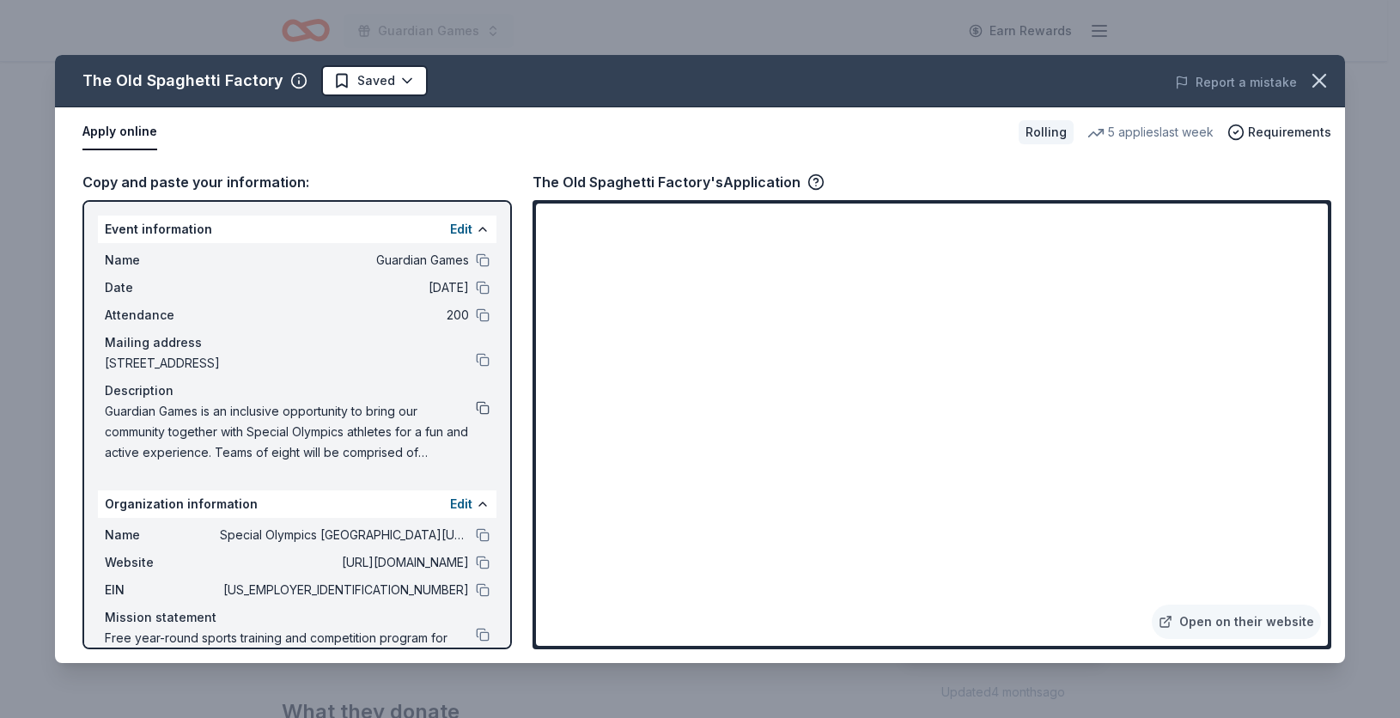
click at [476, 407] on button at bounding box center [483, 408] width 14 height 14
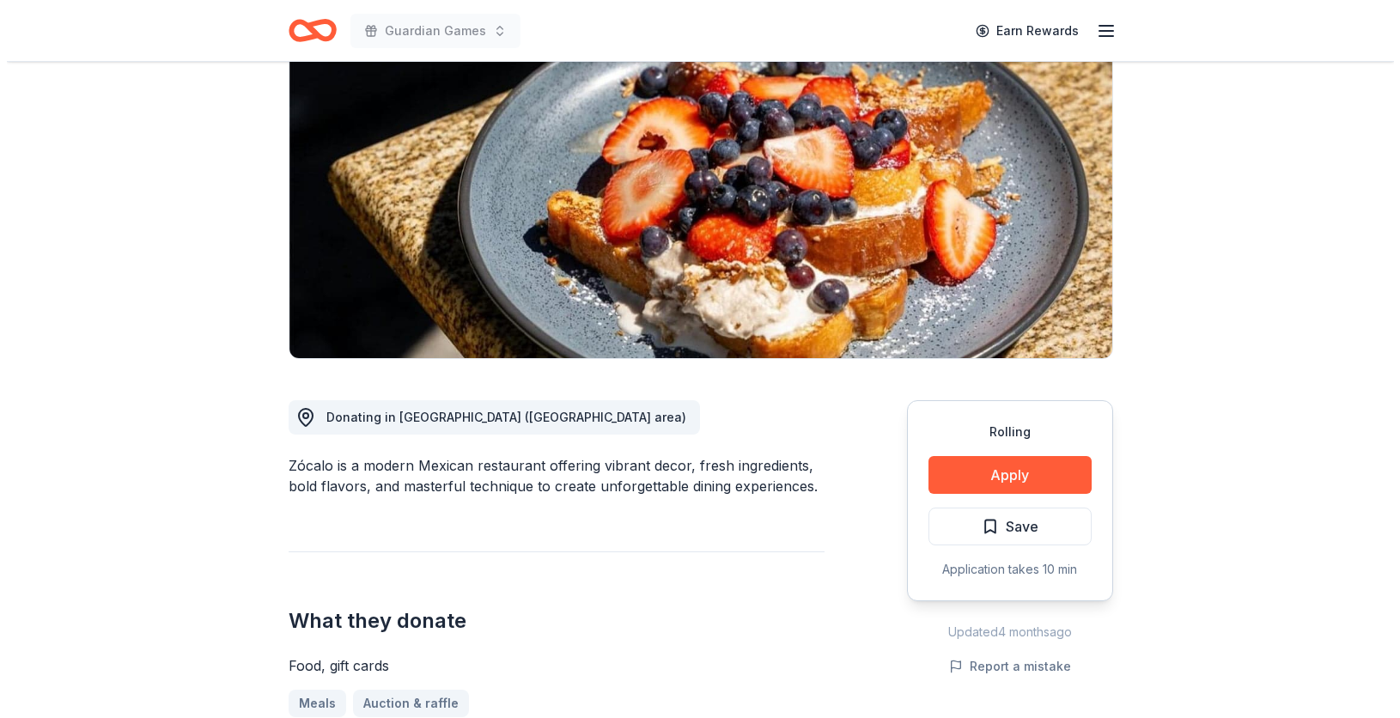
scroll to position [165, 0]
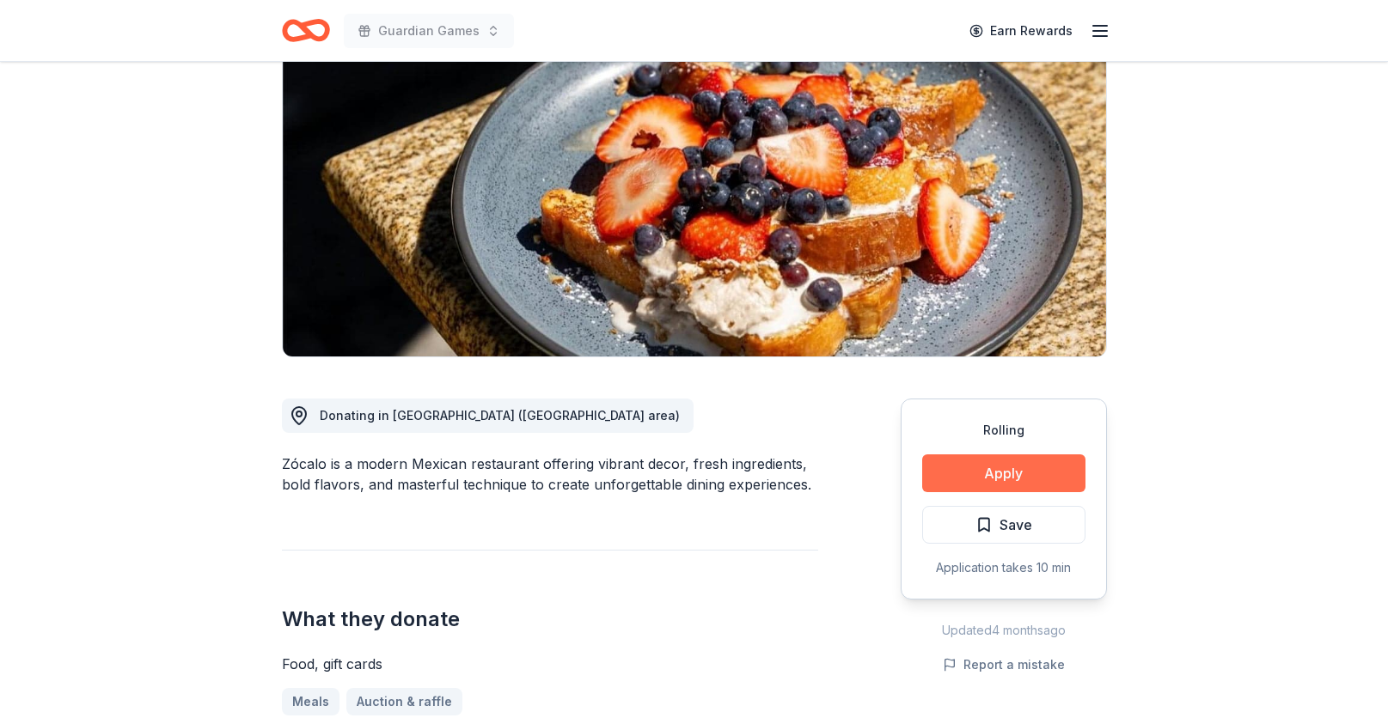
click at [1003, 460] on button "Apply" at bounding box center [1003, 473] width 163 height 38
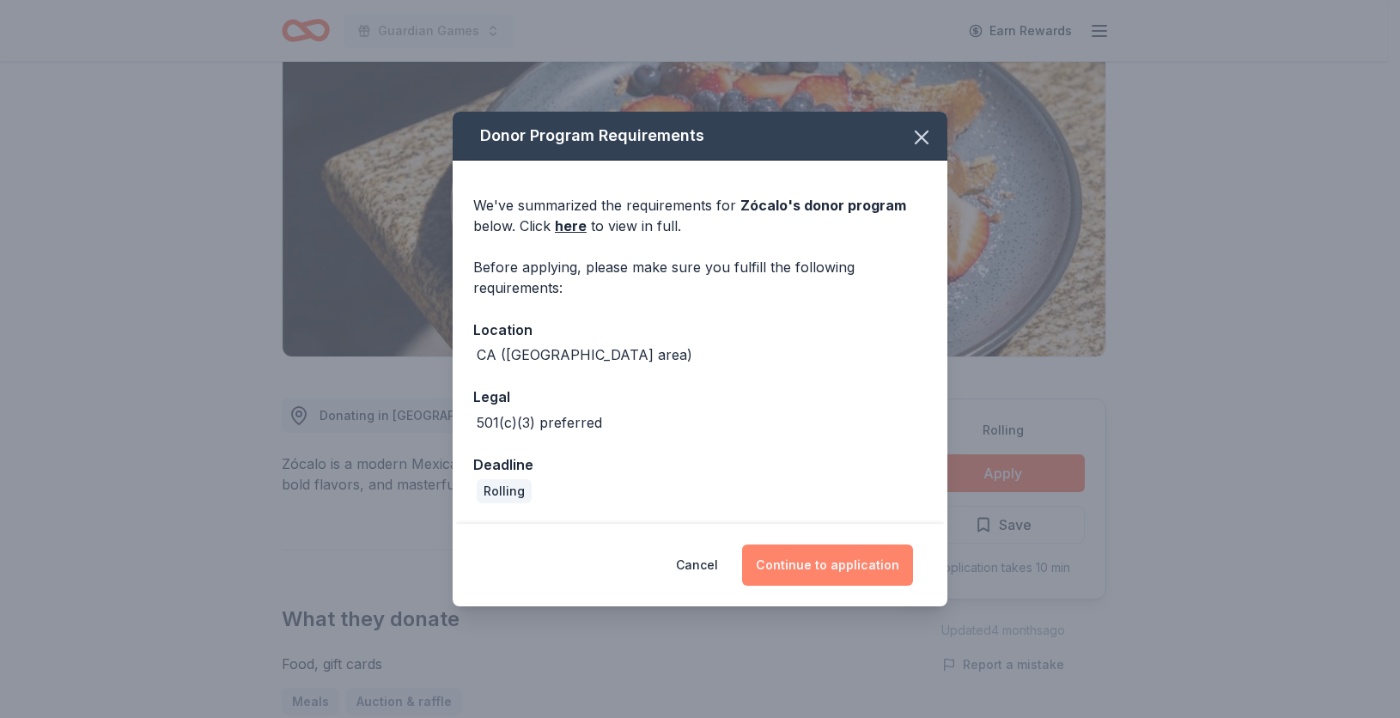
click at [843, 558] on button "Continue to application" at bounding box center [827, 565] width 171 height 41
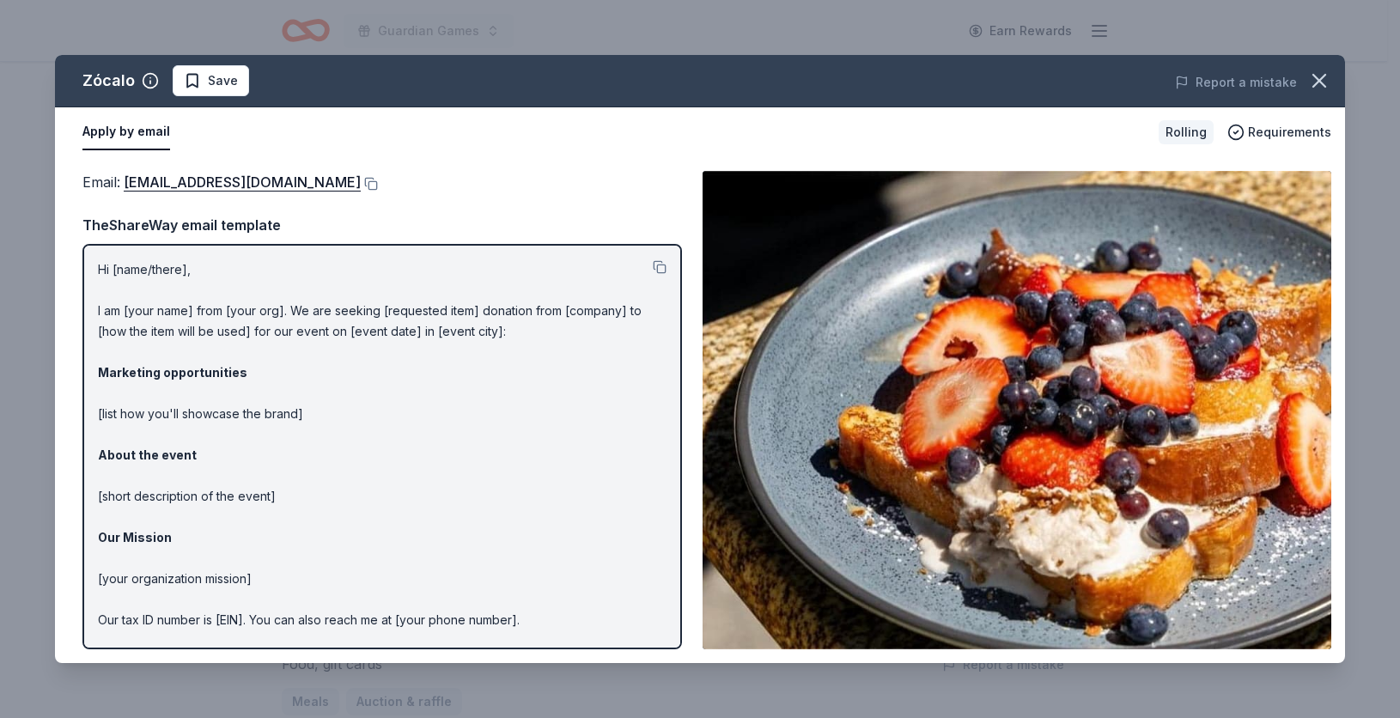
click at [185, 268] on p "Hi [name/there], I am [your name] from [your org]. We are seeking [requested it…" at bounding box center [382, 475] width 569 height 433
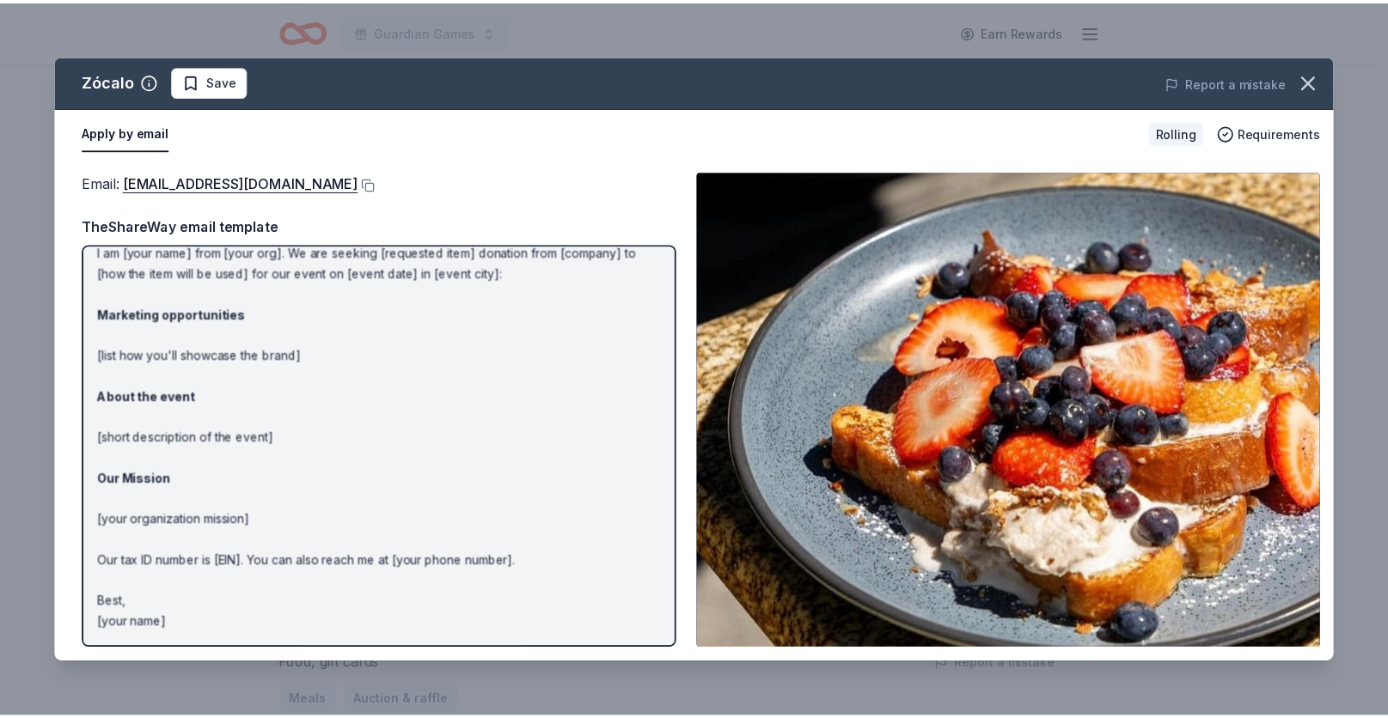
scroll to position [0, 0]
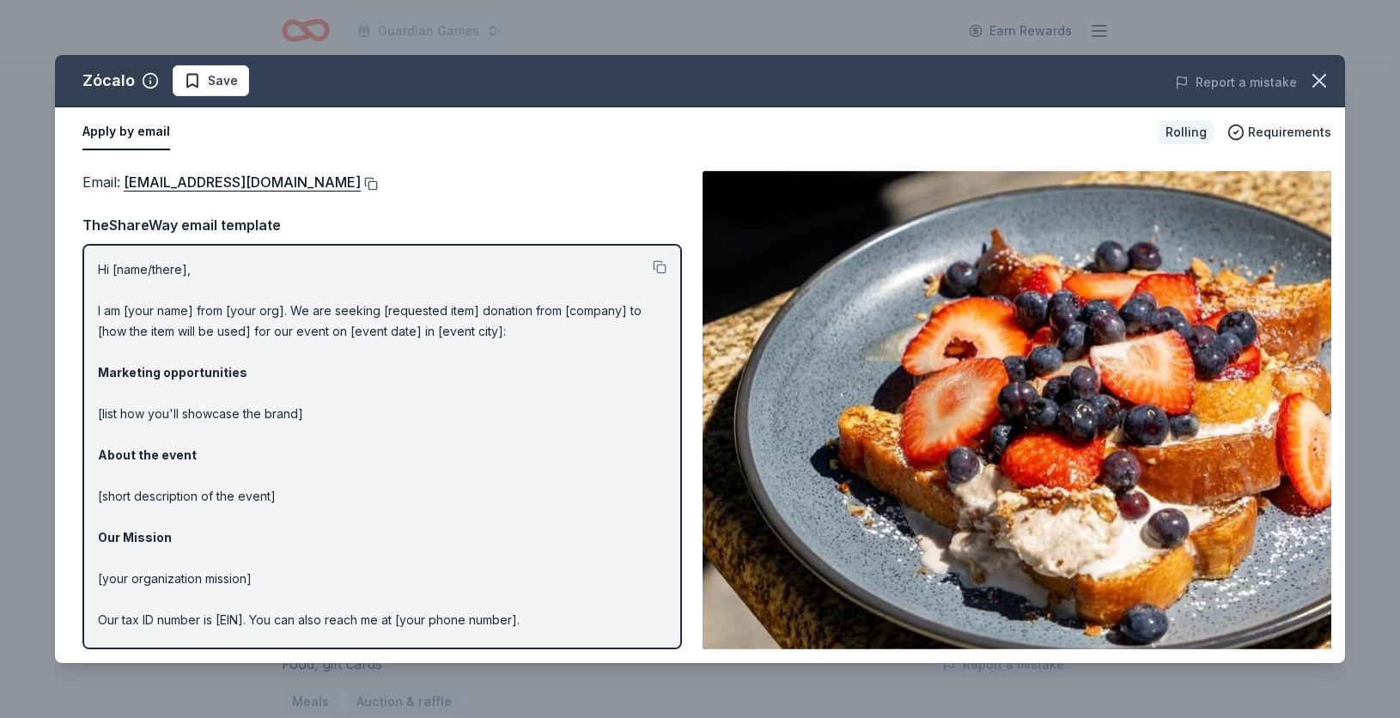
click at [361, 179] on button at bounding box center [369, 184] width 17 height 14
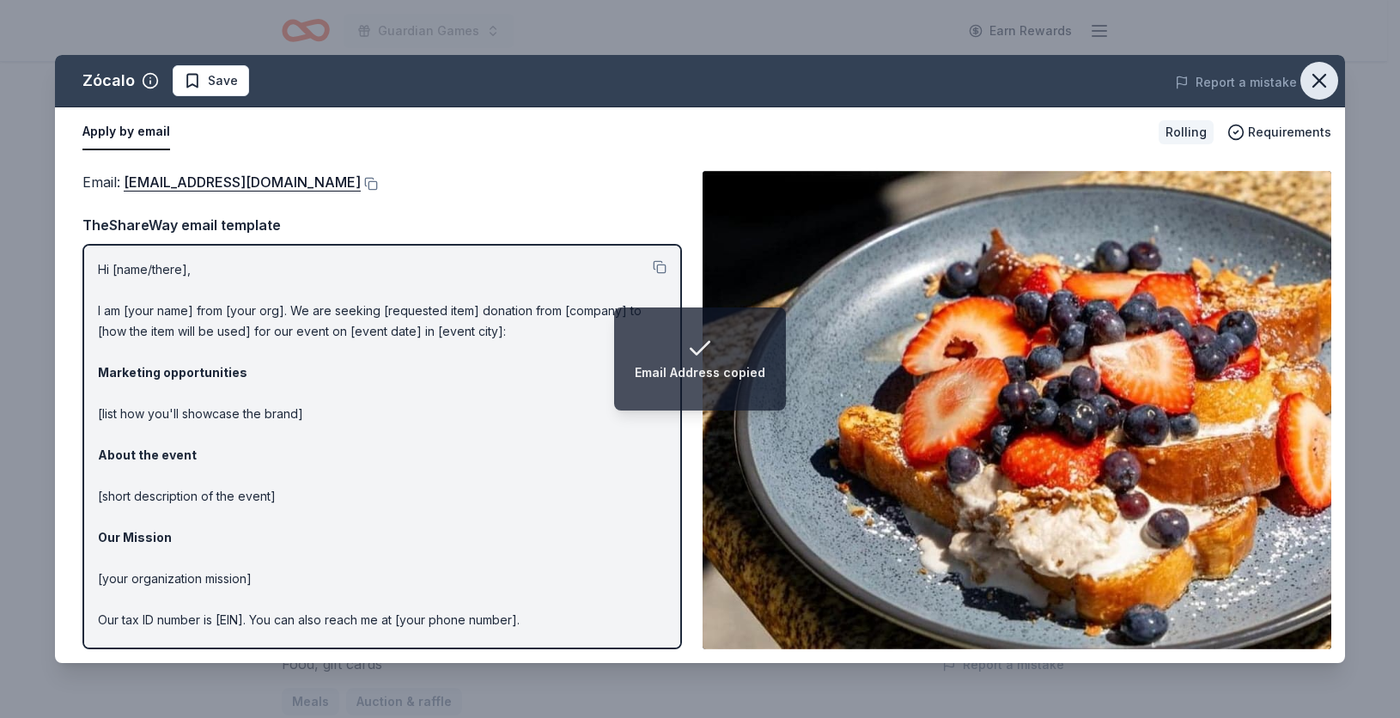
click at [1315, 85] on icon "button" at bounding box center [1320, 81] width 12 height 12
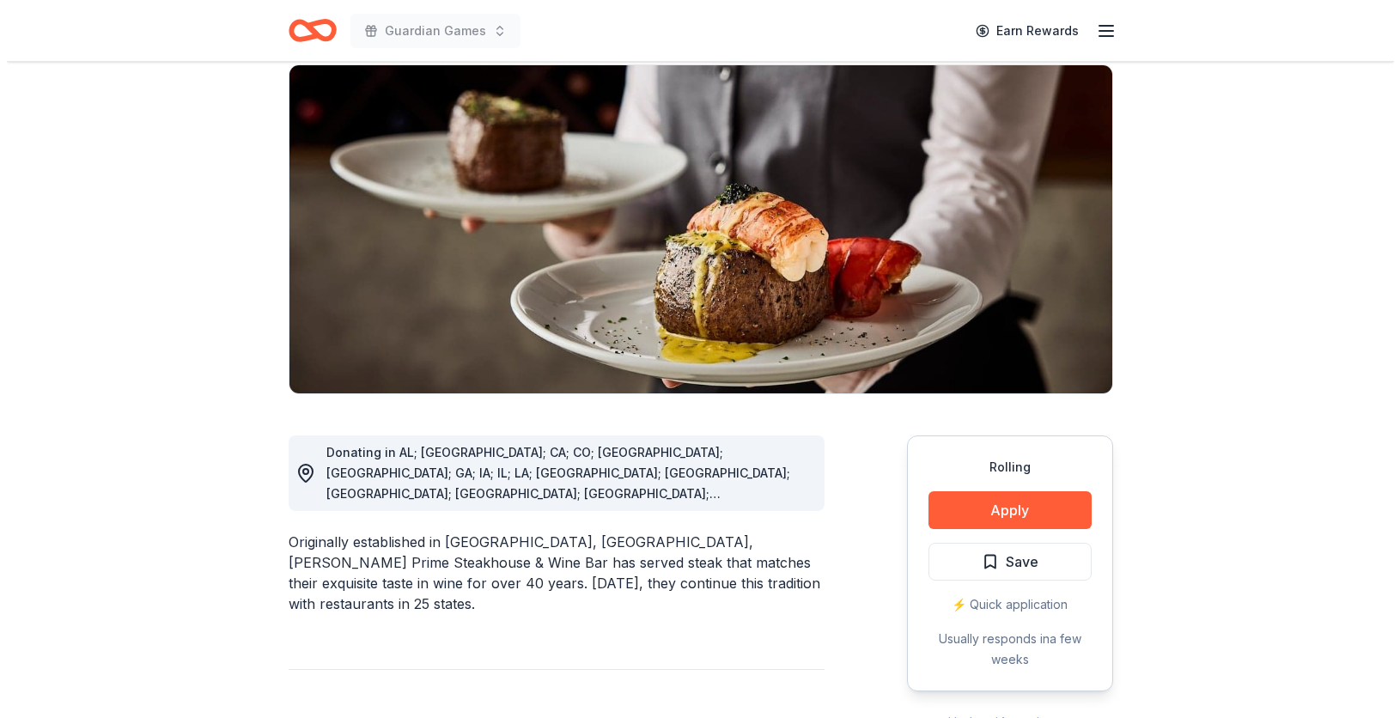
scroll to position [141, 0]
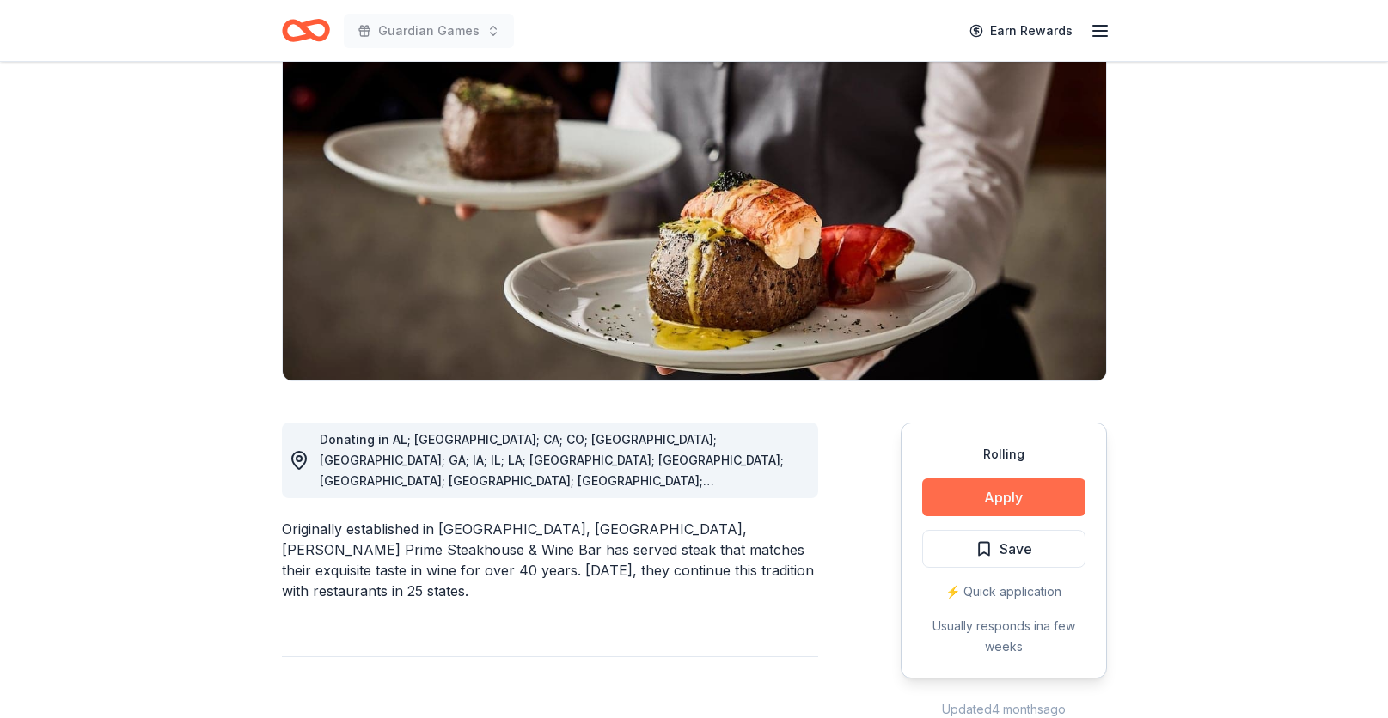
click at [979, 495] on button "Apply" at bounding box center [1003, 498] width 163 height 38
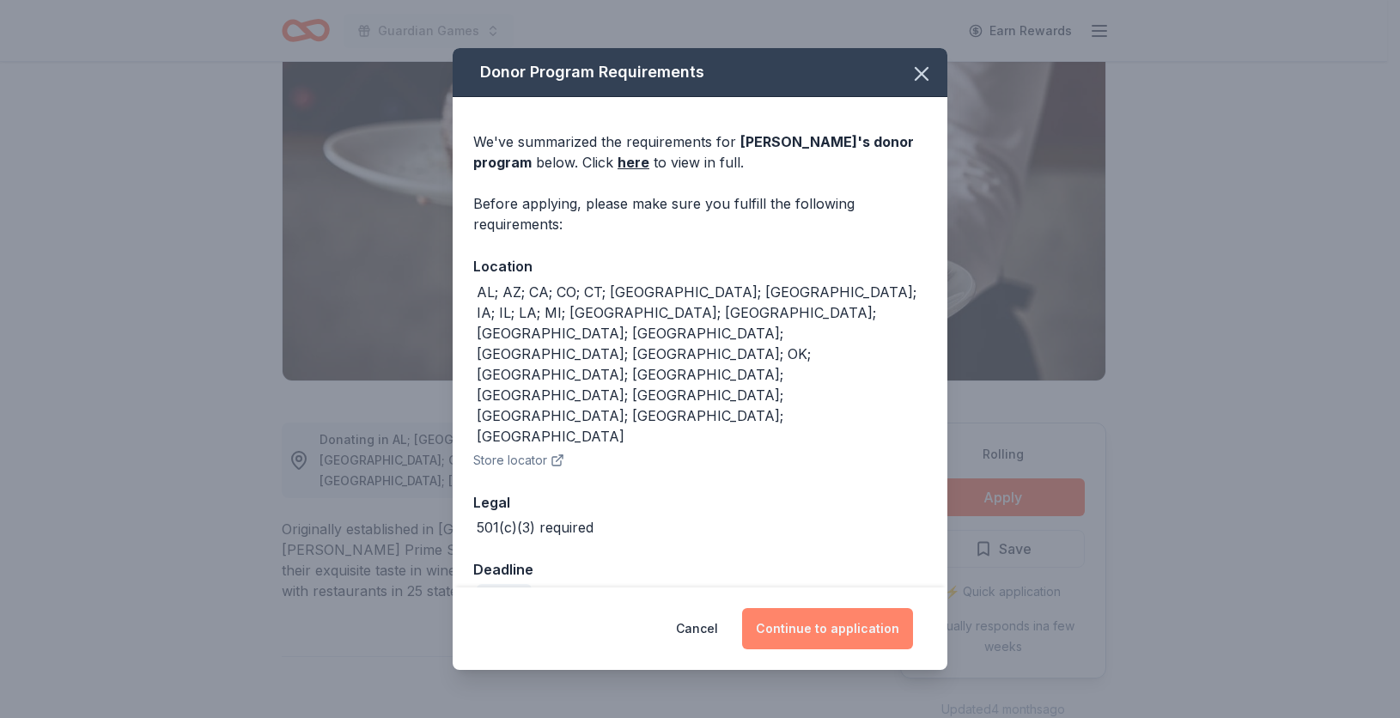
click at [849, 608] on button "Continue to application" at bounding box center [827, 628] width 171 height 41
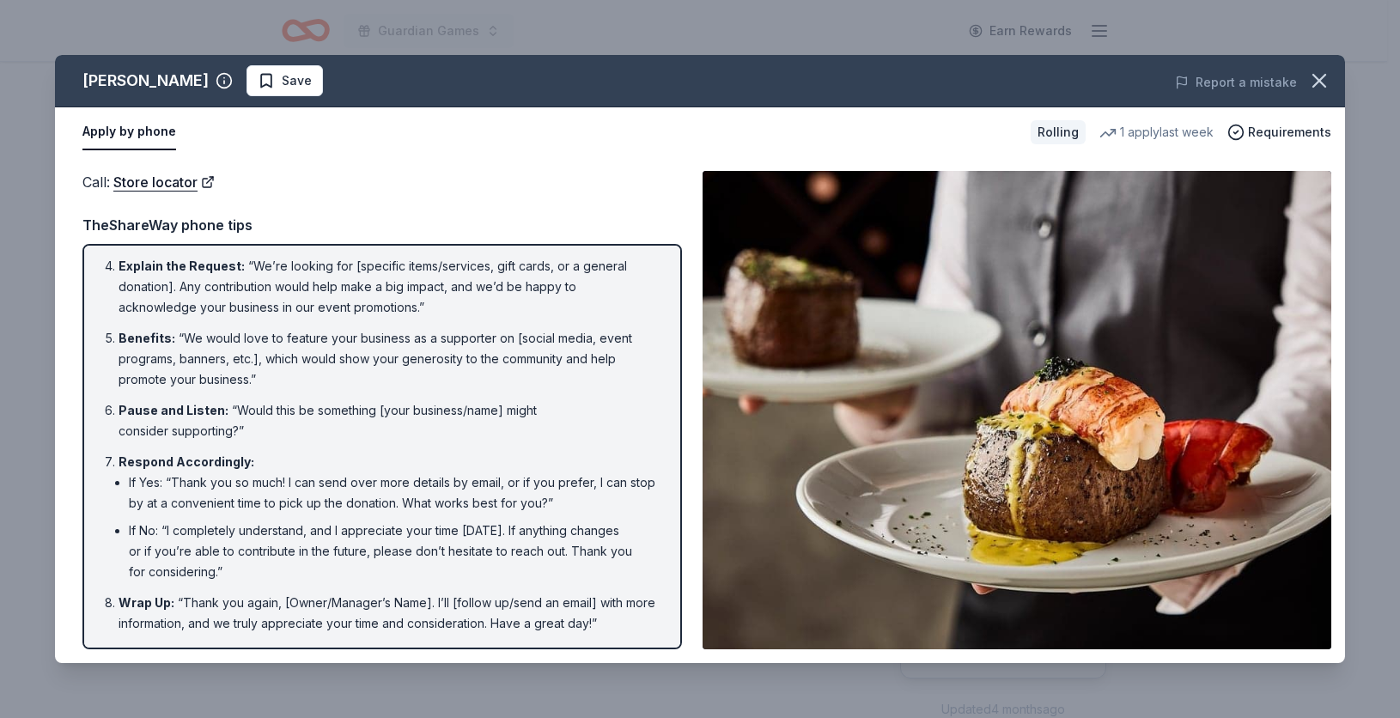
scroll to position [0, 0]
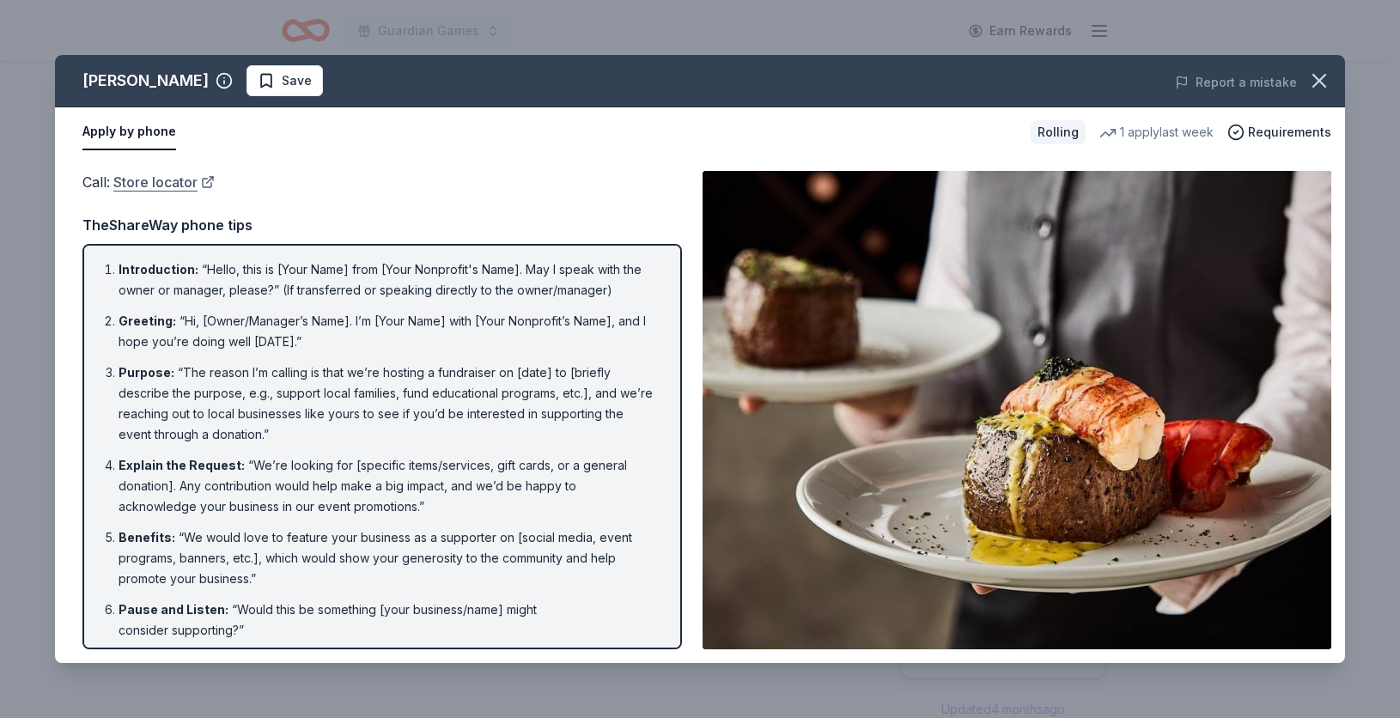
click at [176, 181] on link "Store locator" at bounding box center [163, 182] width 101 height 22
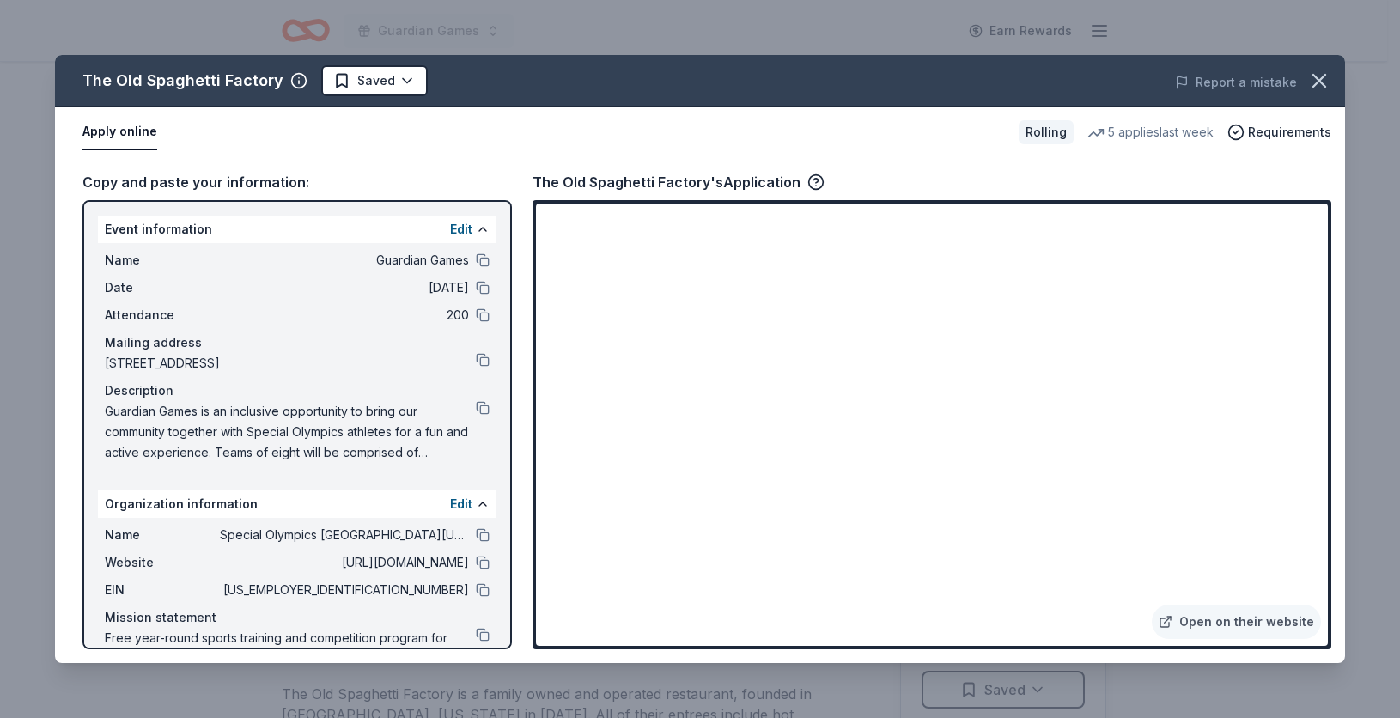
scroll to position [158, 0]
